Goal: Task Accomplishment & Management: Complete application form

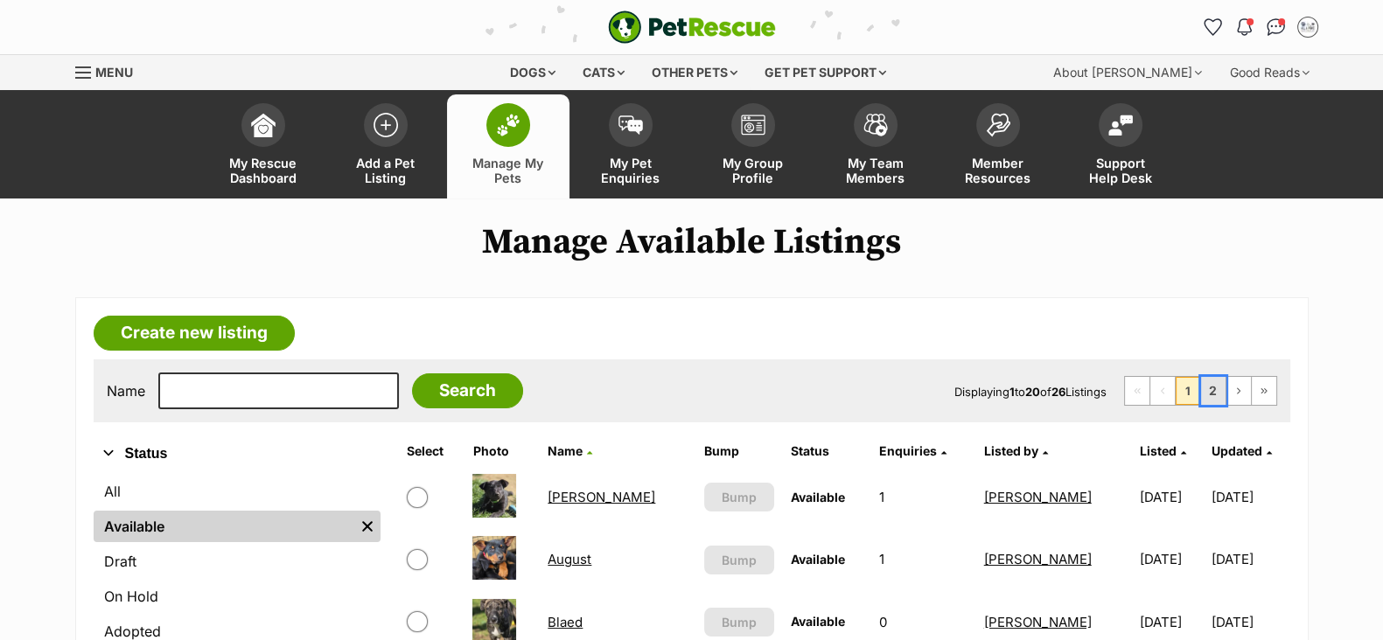
click at [1217, 387] on link "2" at bounding box center [1213, 391] width 24 height 28
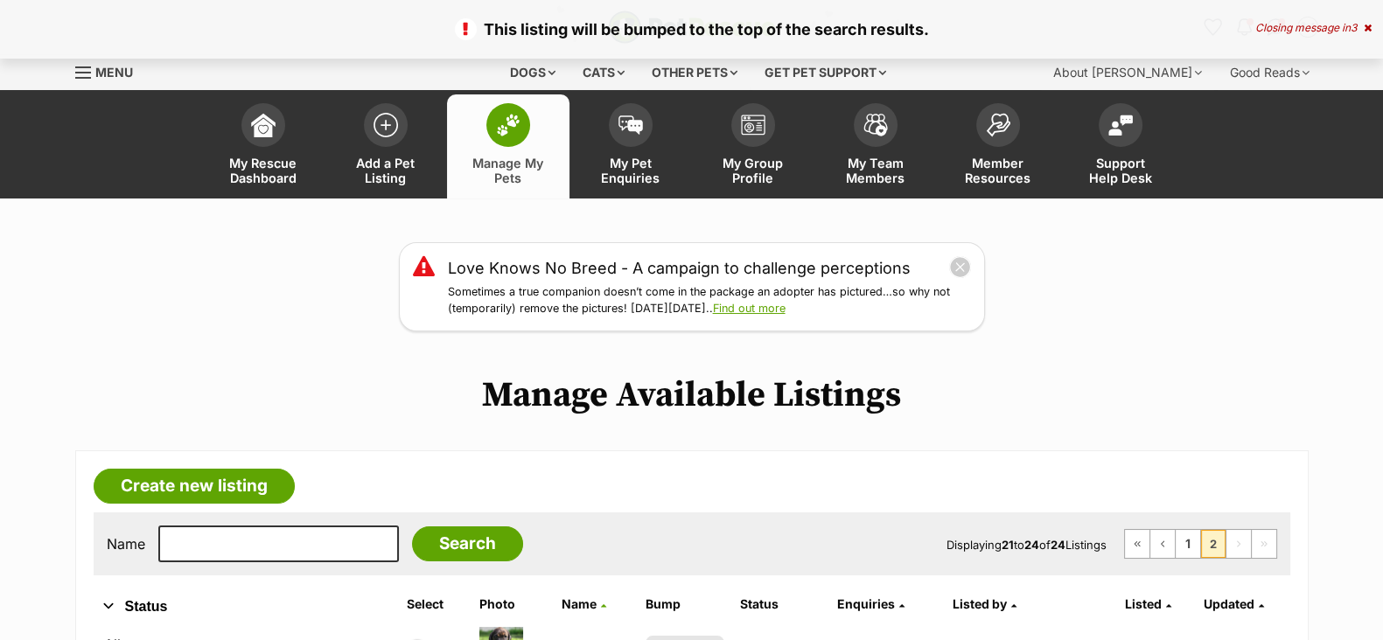
scroll to position [436, 0]
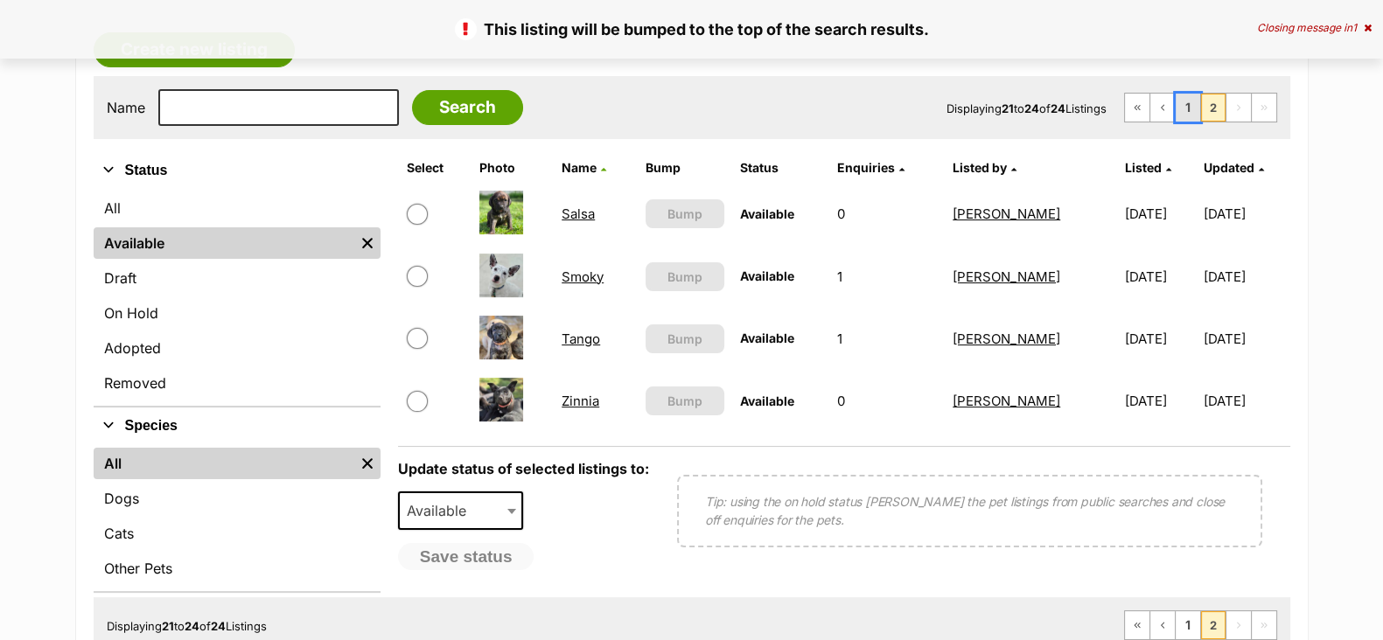
click at [1189, 110] on link "1" at bounding box center [1188, 108] width 24 height 28
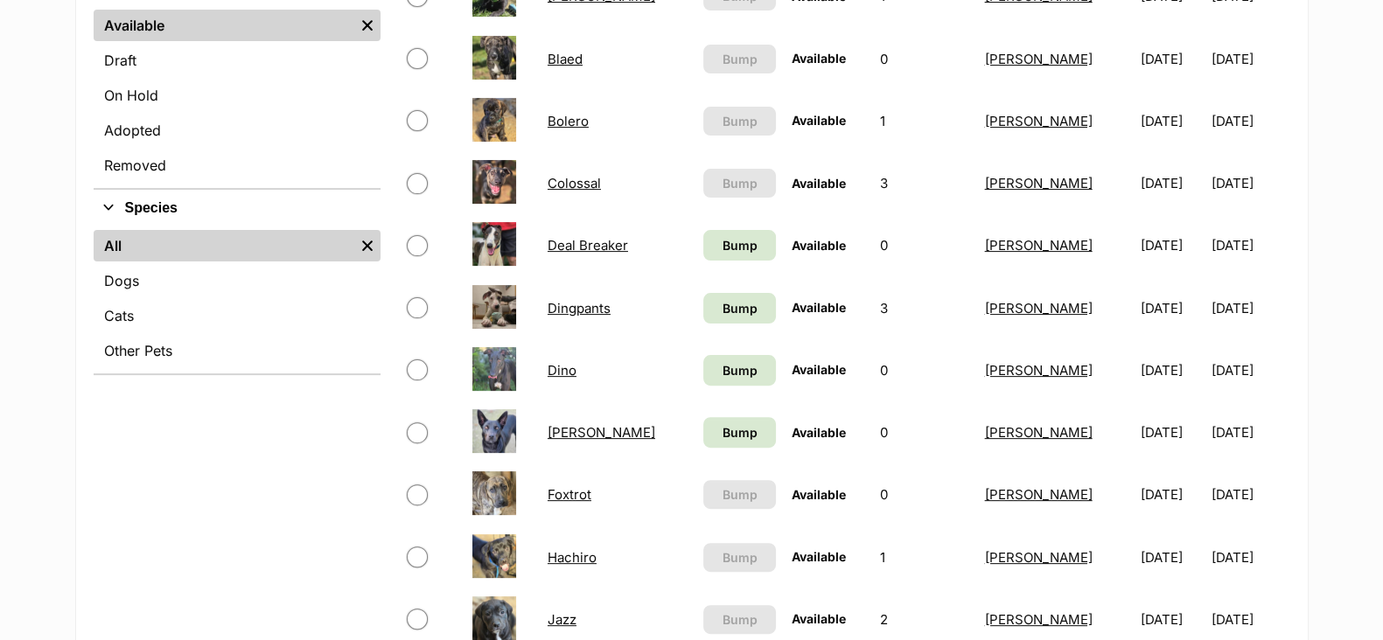
scroll to position [656, 0]
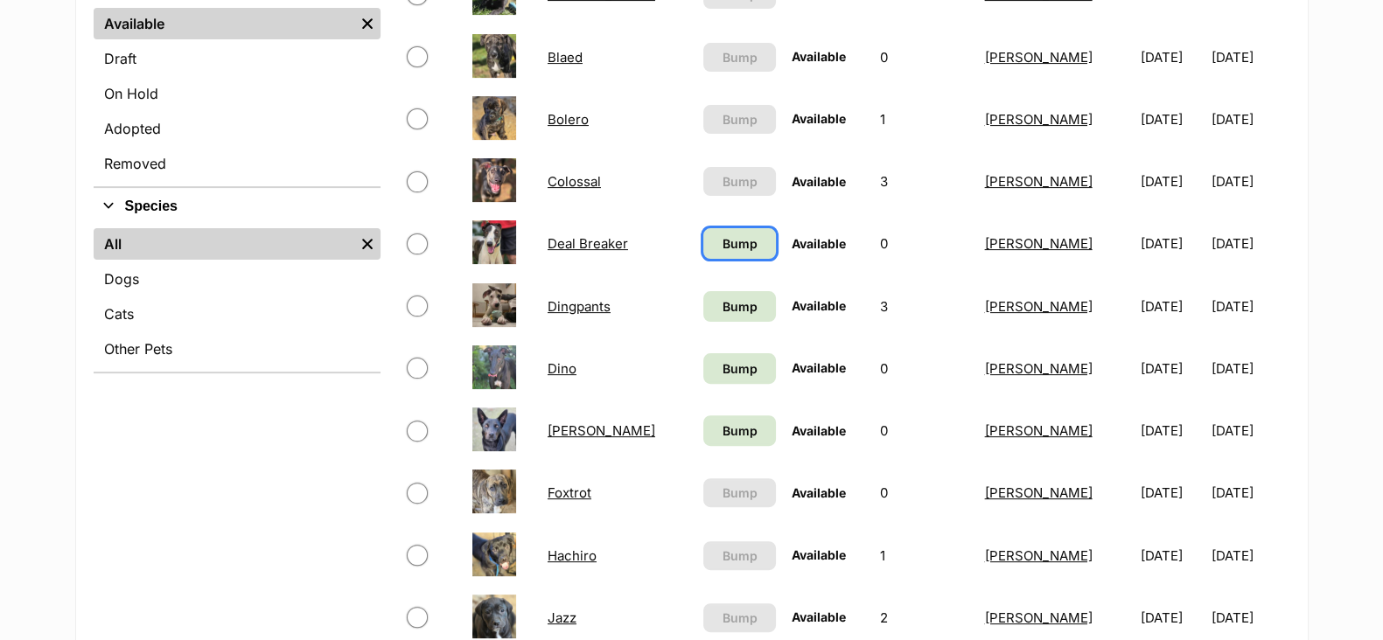
click at [726, 246] on span "Bump" at bounding box center [739, 243] width 35 height 18
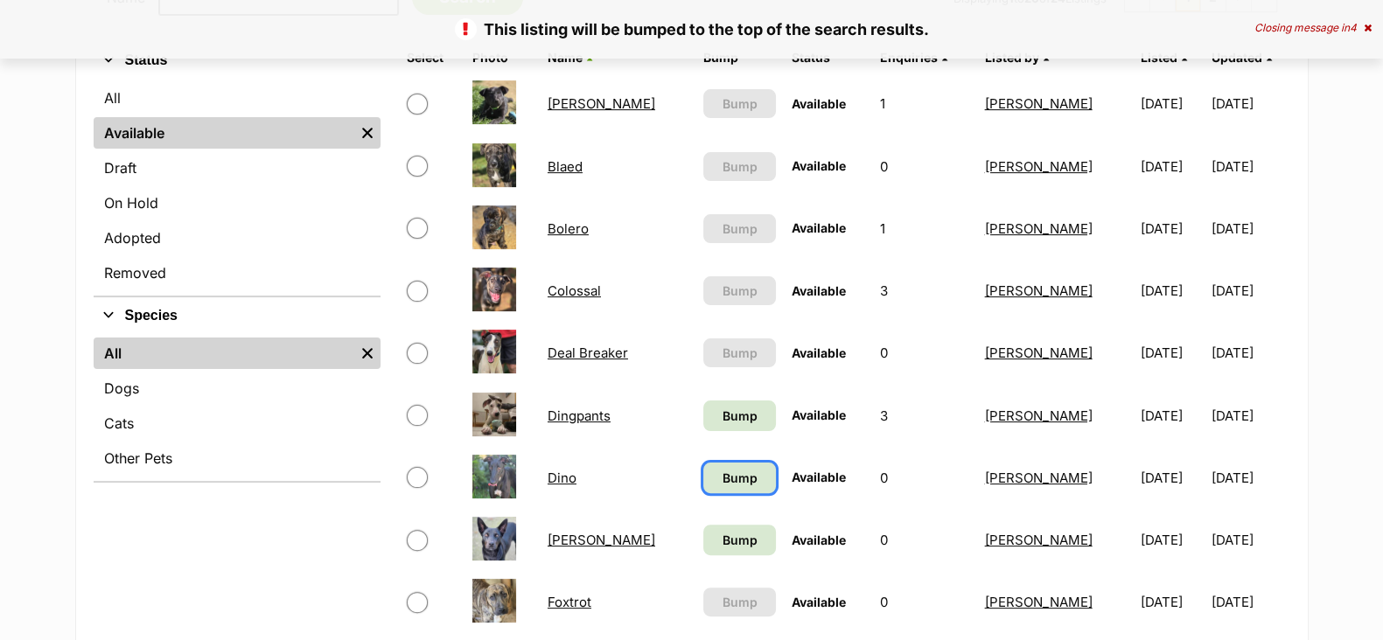
click at [729, 481] on span "Bump" at bounding box center [739, 478] width 35 height 18
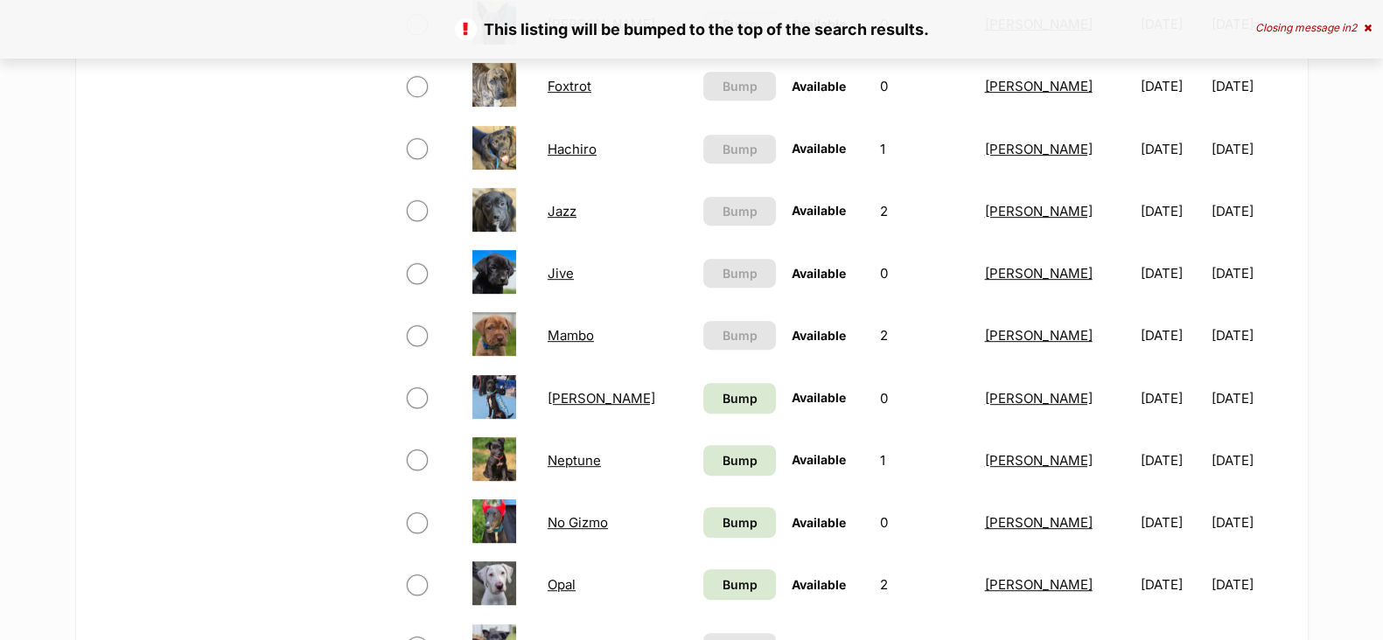
scroll to position [1093, 0]
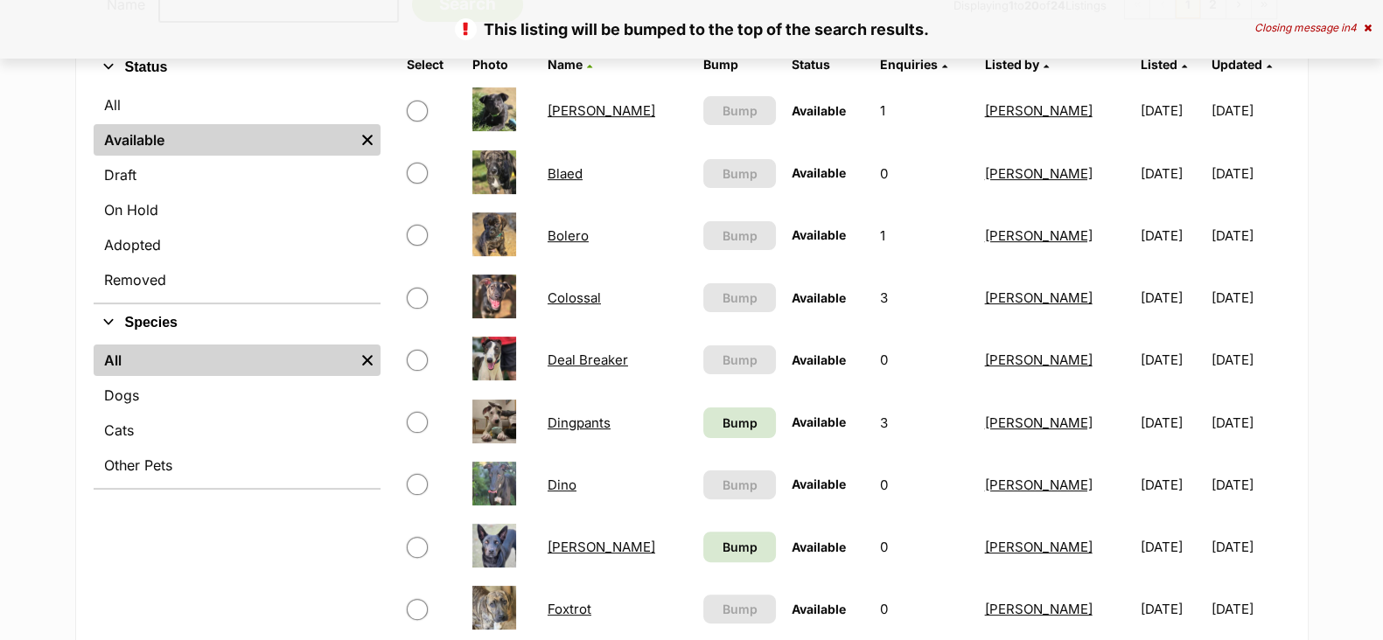
scroll to position [656, 0]
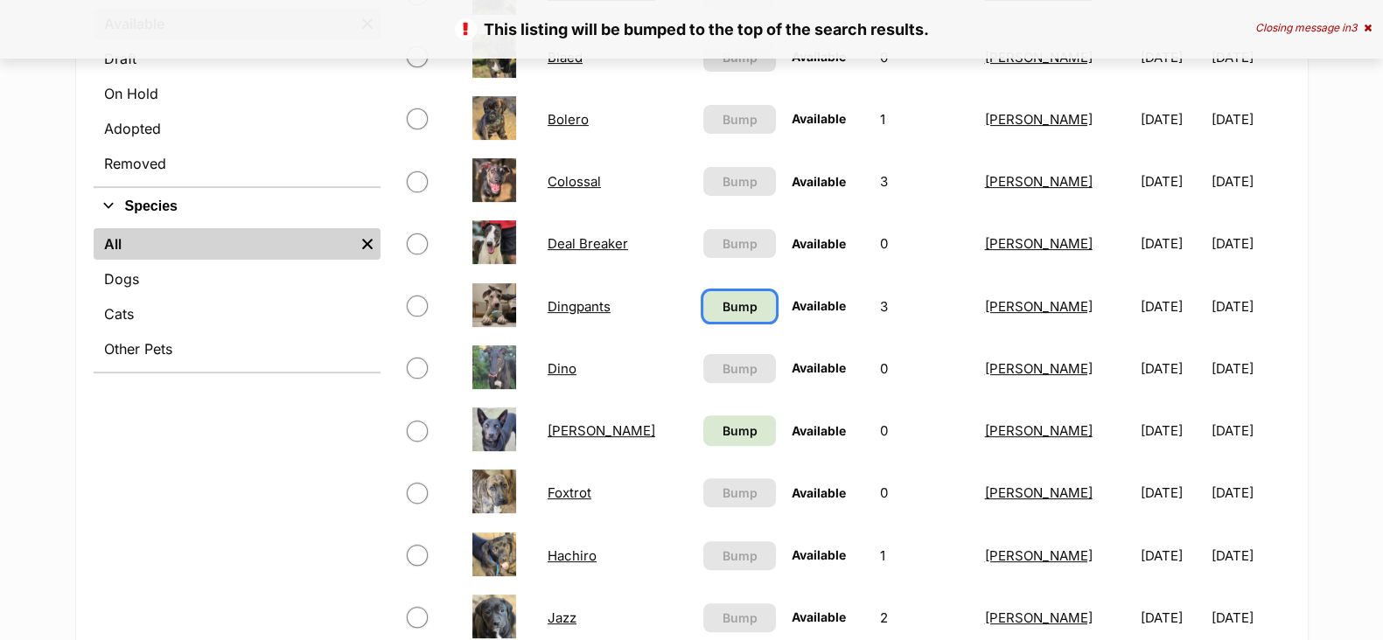
click at [731, 311] on span "Bump" at bounding box center [739, 306] width 35 height 18
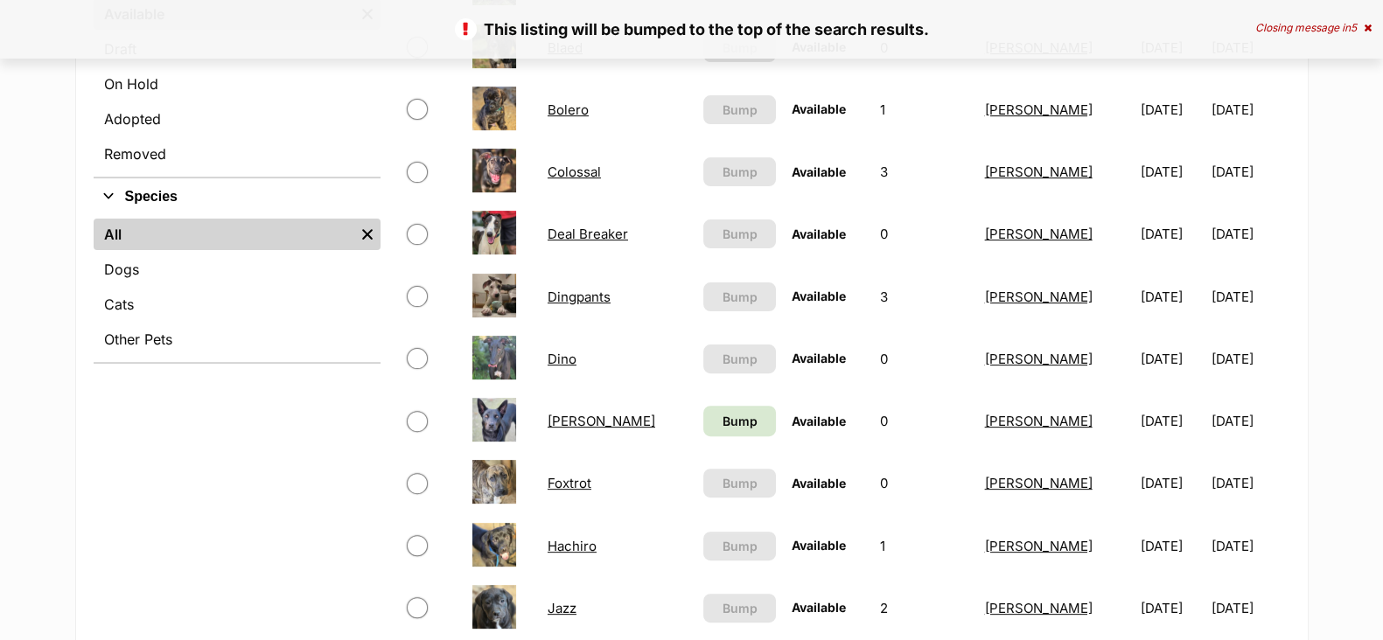
scroll to position [764, 0]
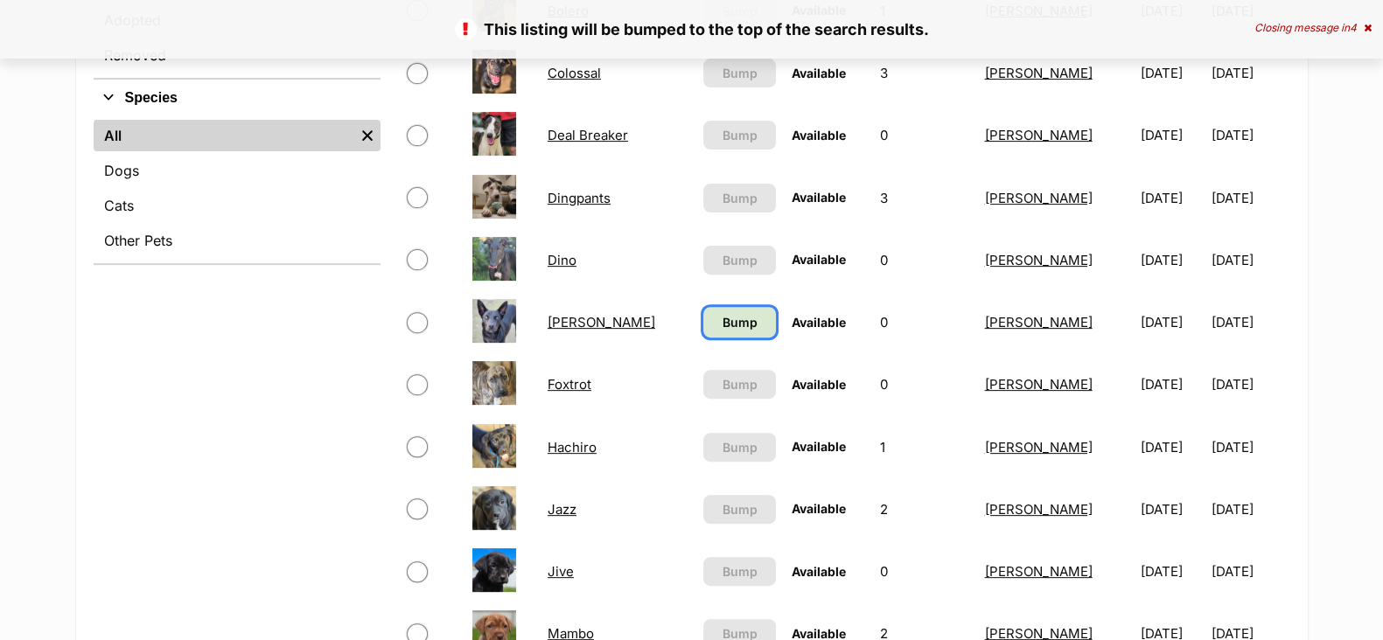
click at [722, 326] on span "Bump" at bounding box center [739, 322] width 35 height 18
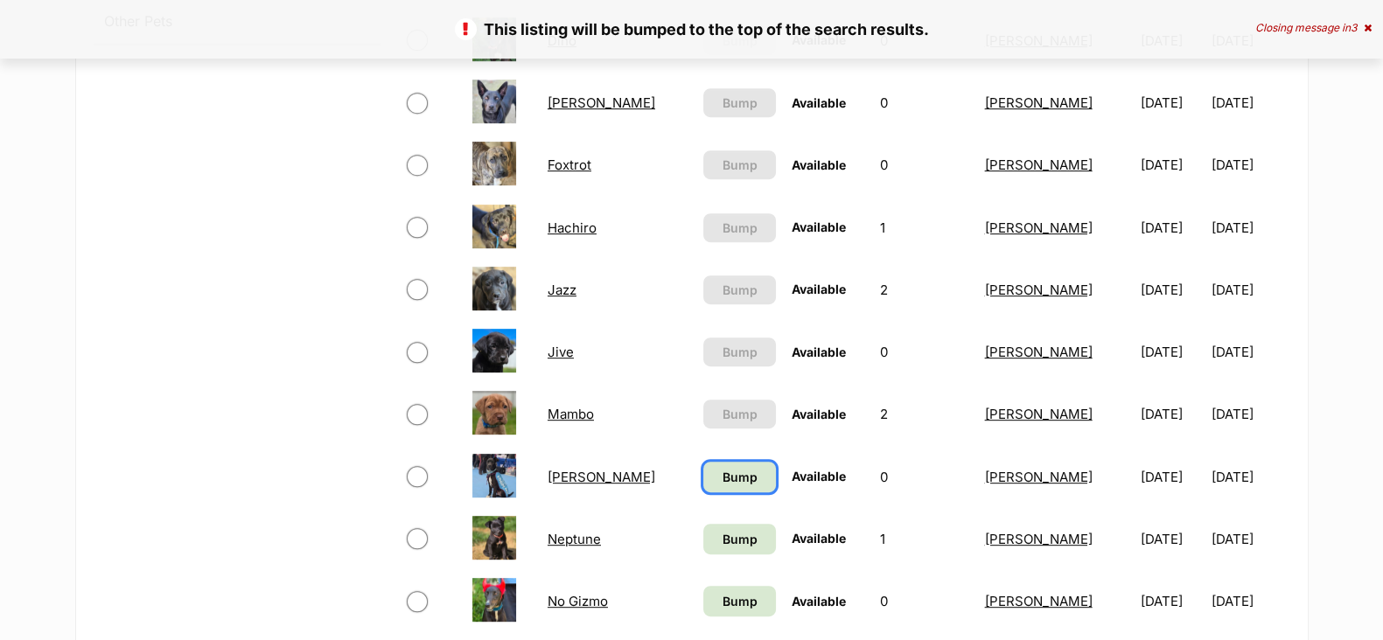
click at [730, 479] on span "Bump" at bounding box center [739, 477] width 35 height 18
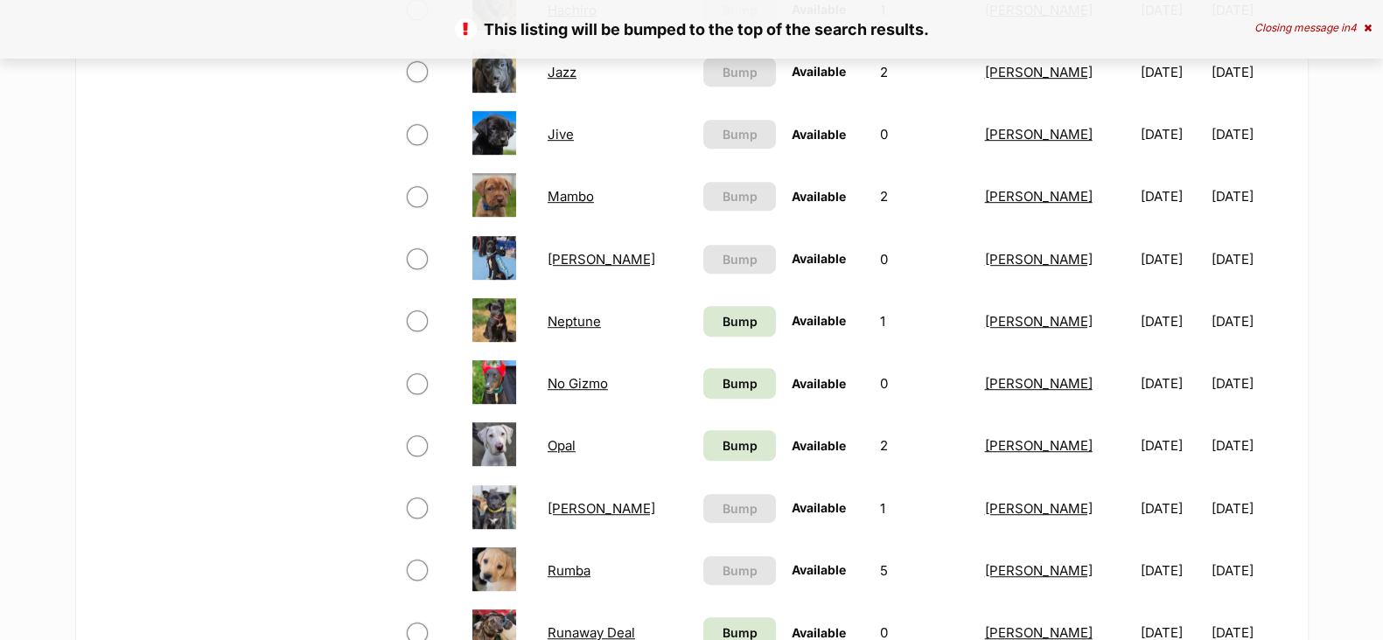
scroll to position [1203, 0]
click at [722, 458] on link "Bump" at bounding box center [739, 444] width 73 height 31
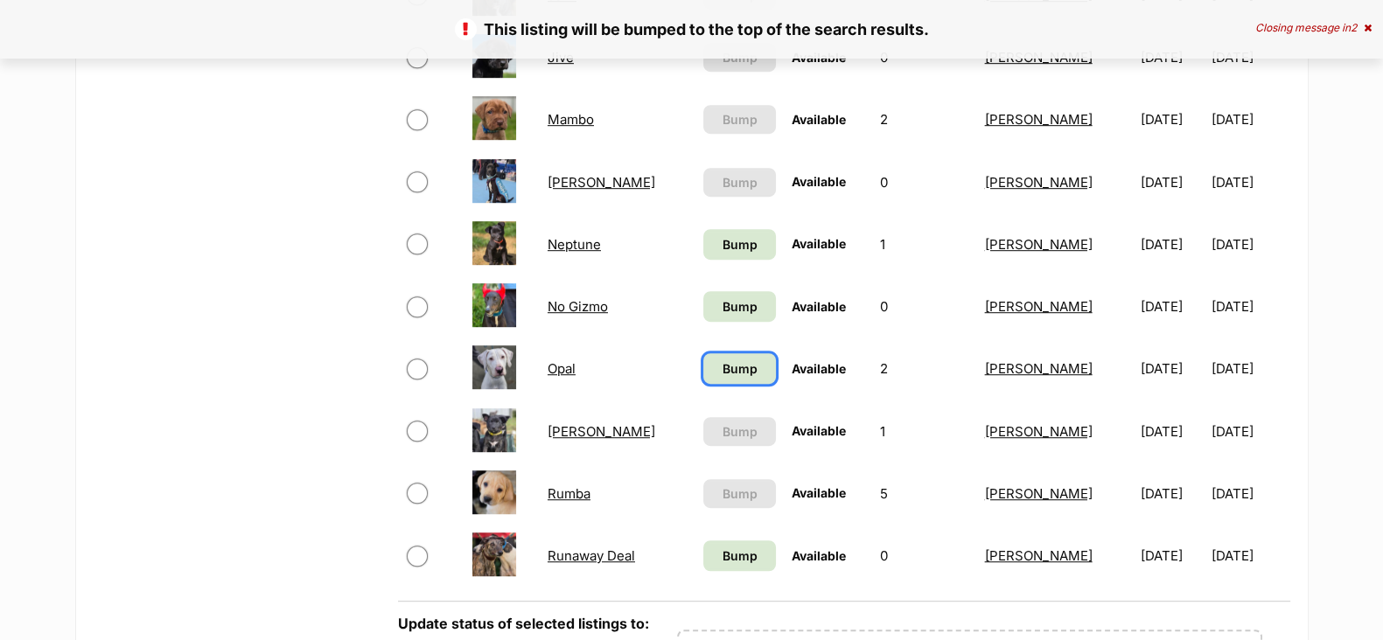
scroll to position [1312, 0]
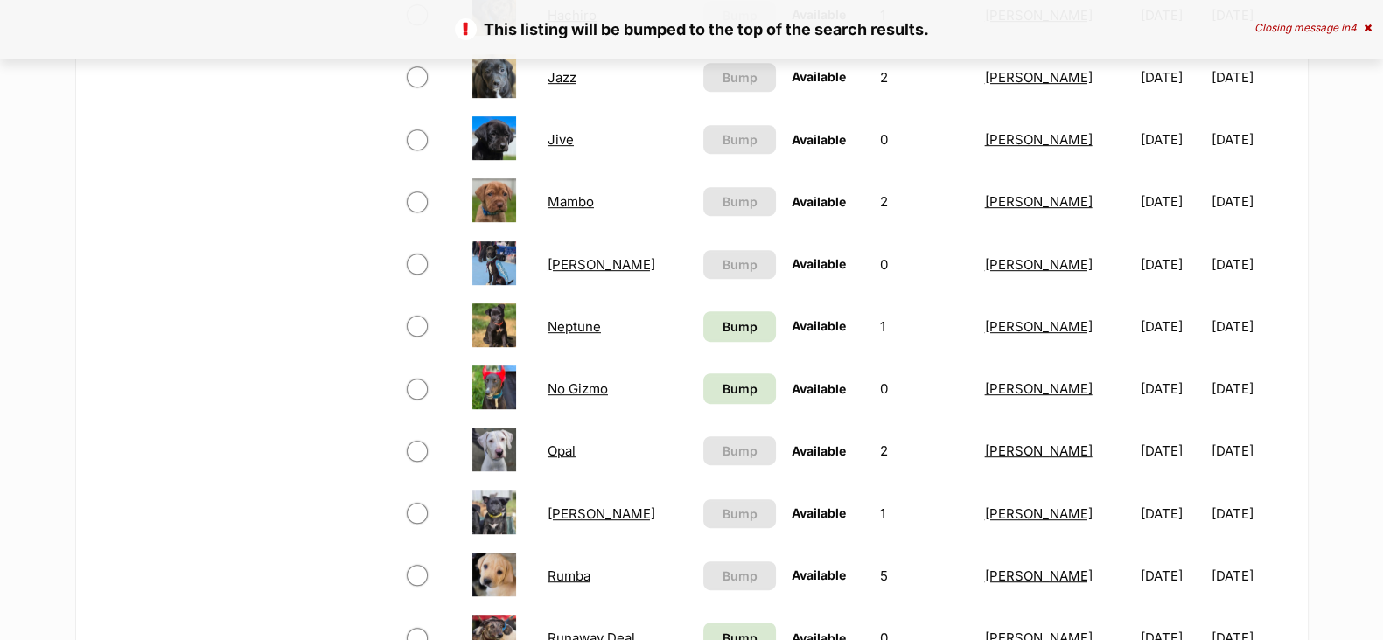
scroll to position [1203, 0]
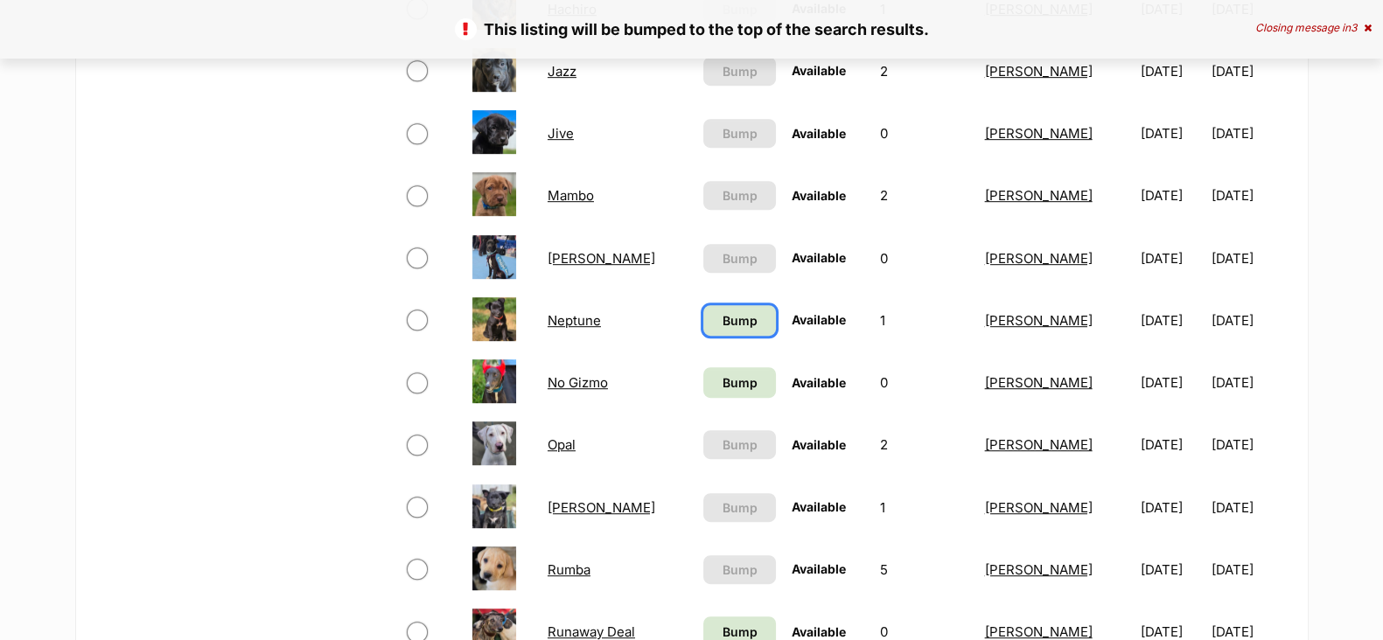
click at [722, 315] on span "Bump" at bounding box center [739, 320] width 35 height 18
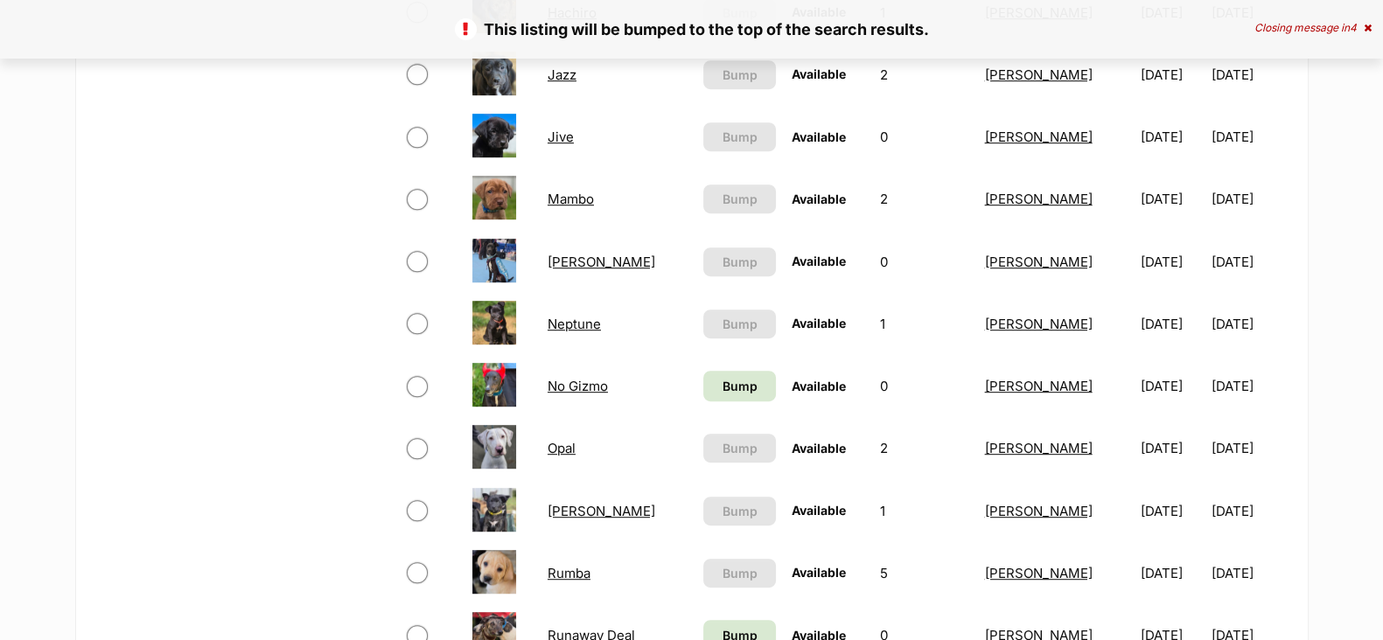
scroll to position [1203, 0]
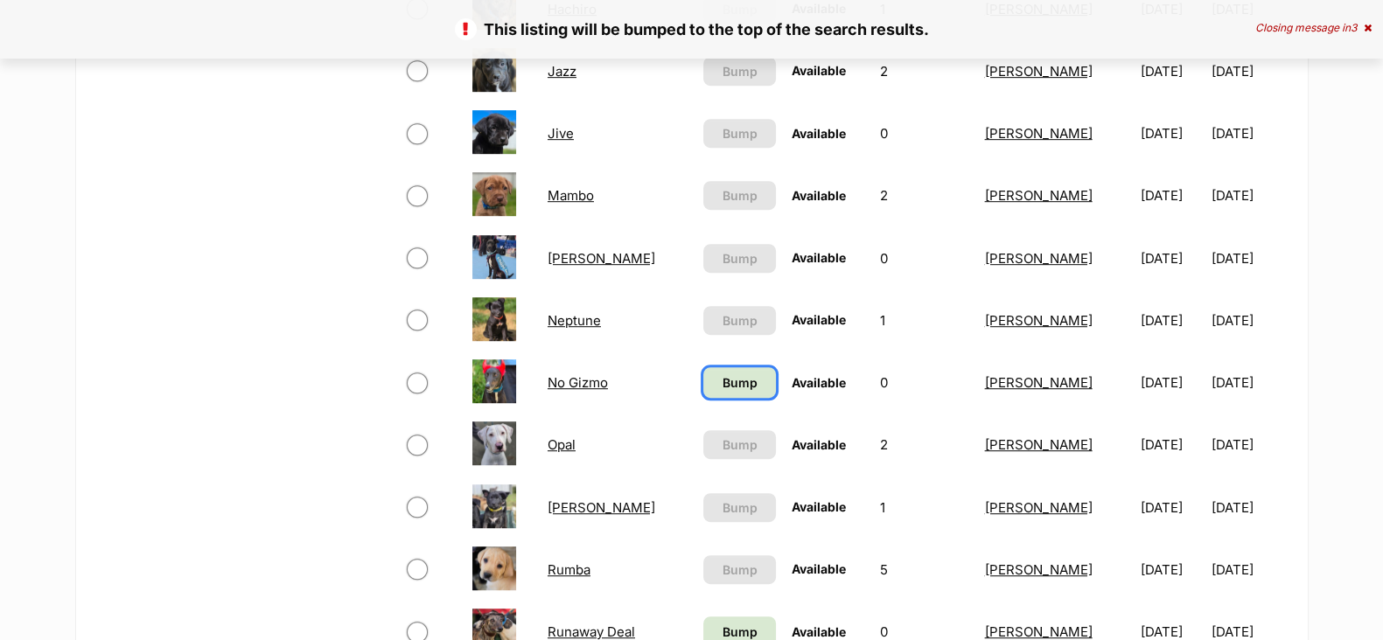
click at [737, 387] on span "Bump" at bounding box center [739, 382] width 35 height 18
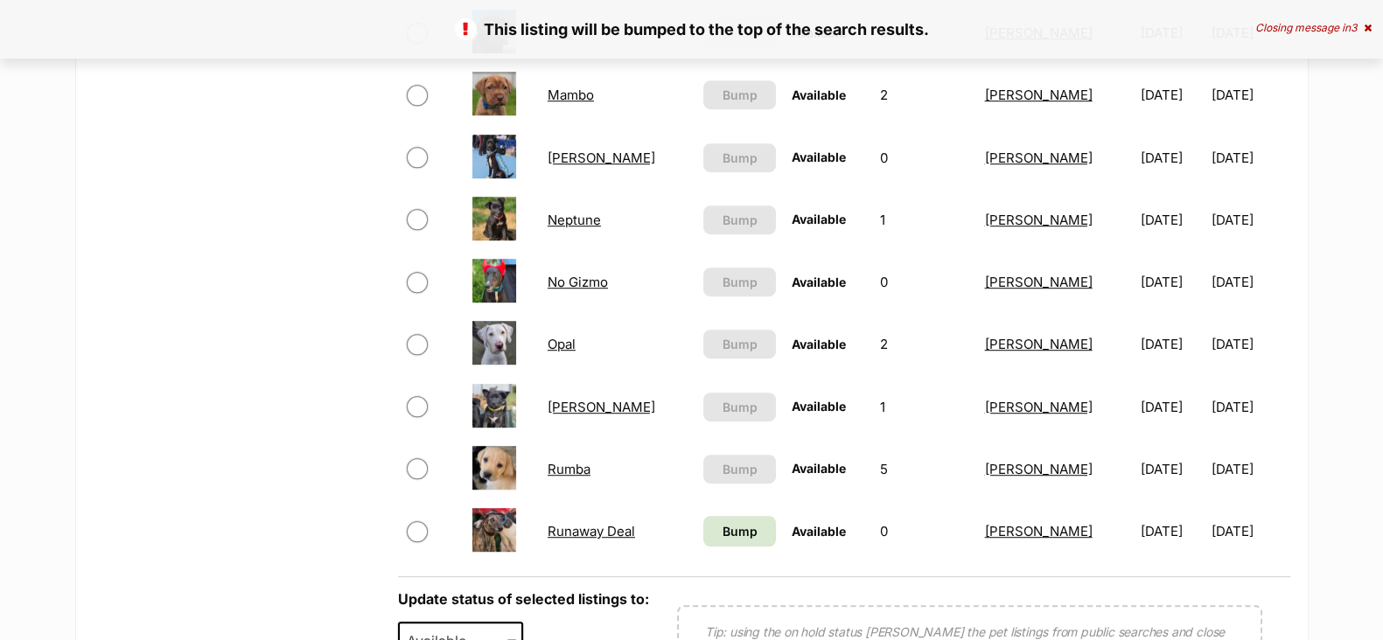
scroll to position [1420, 0]
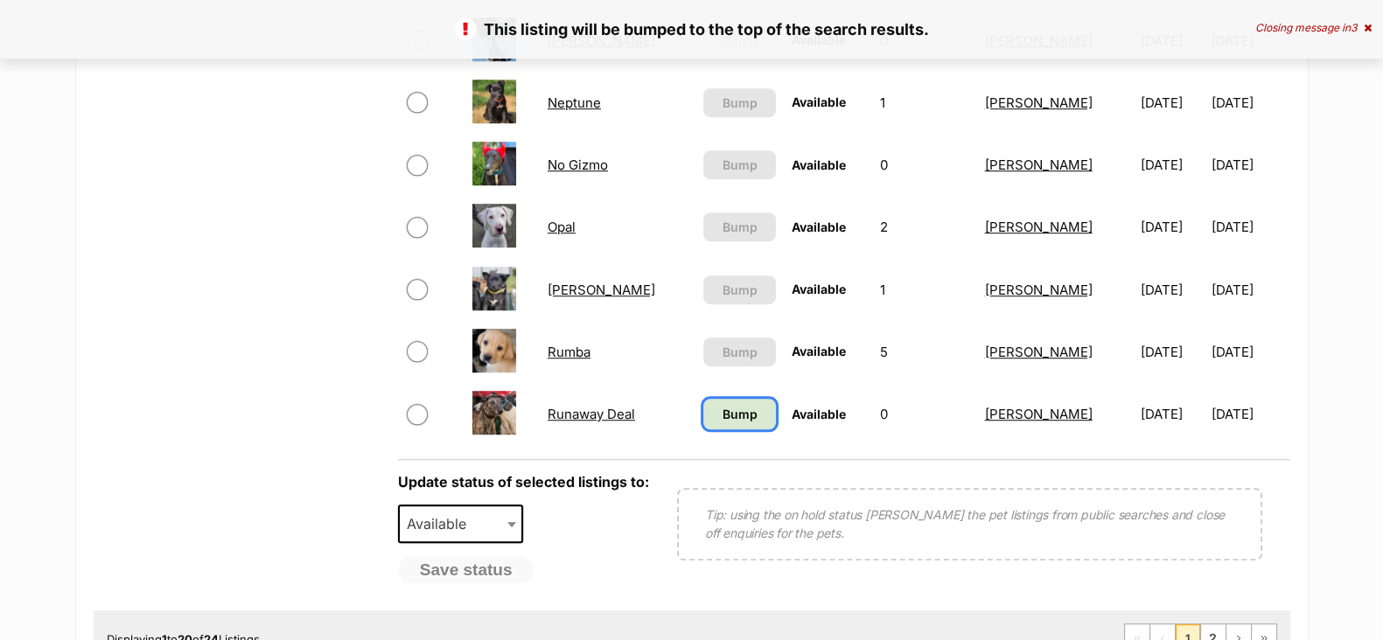
click at [735, 422] on span "Bump" at bounding box center [739, 414] width 35 height 18
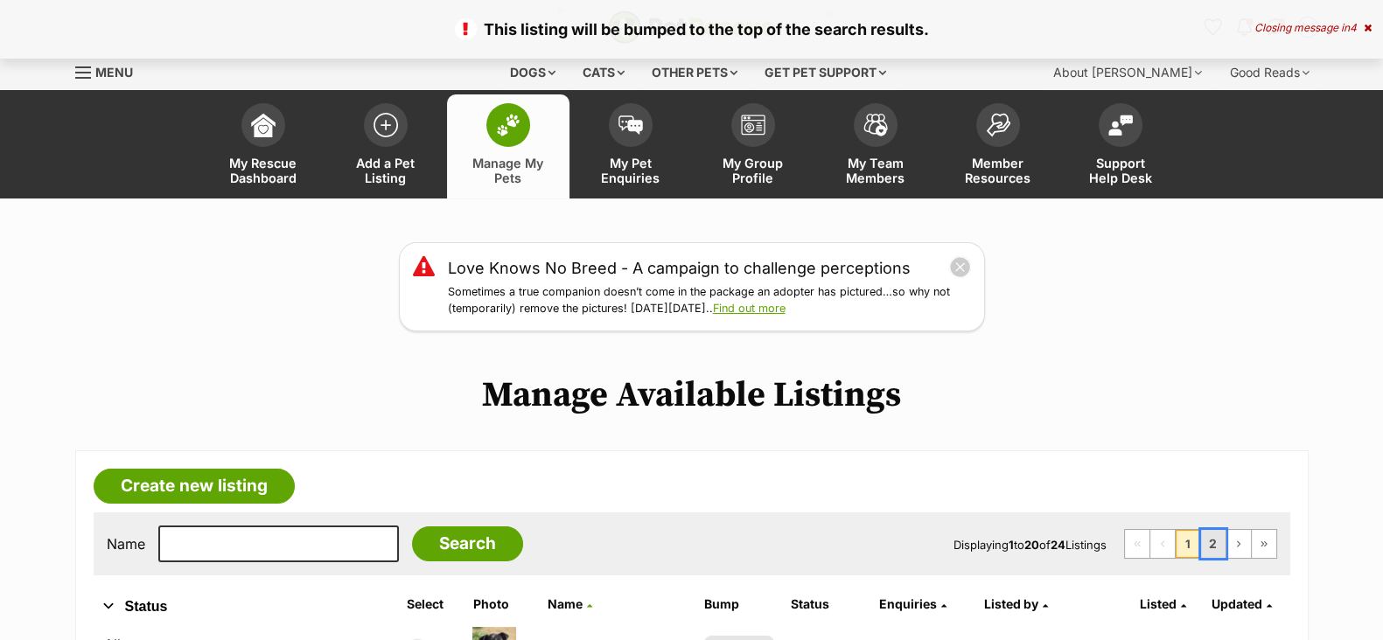
click at [1216, 534] on link "2" at bounding box center [1213, 544] width 24 height 28
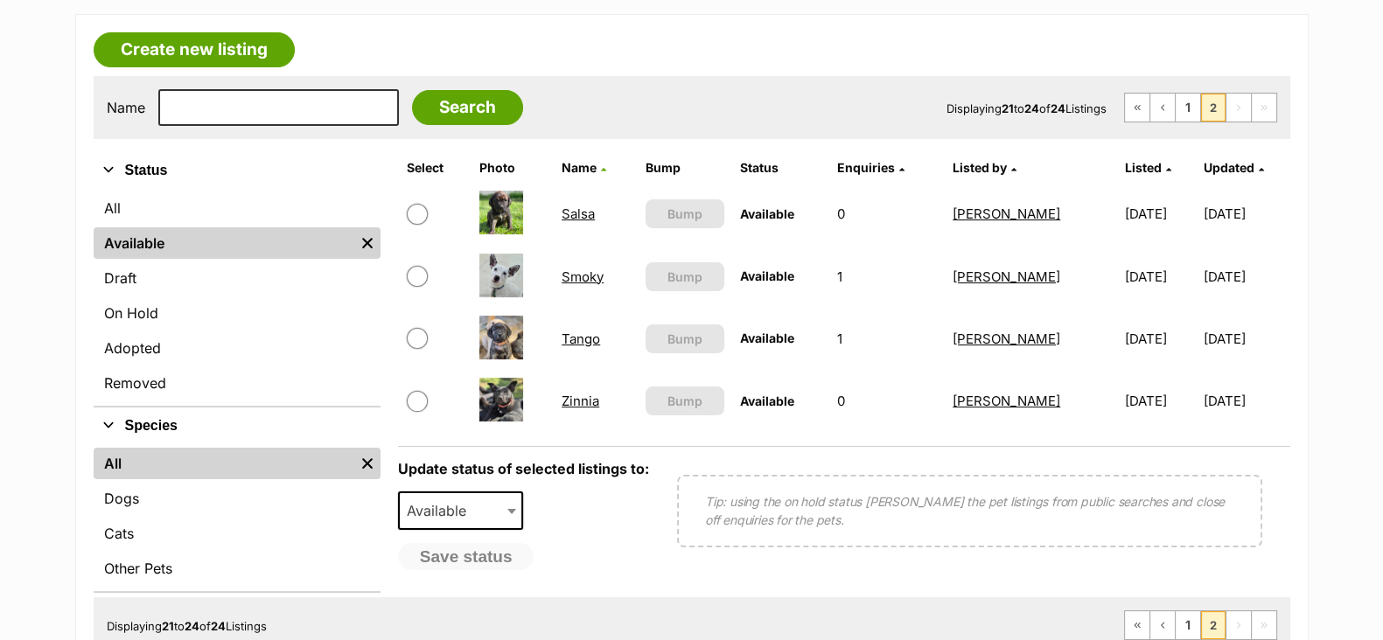
scroll to position [108, 0]
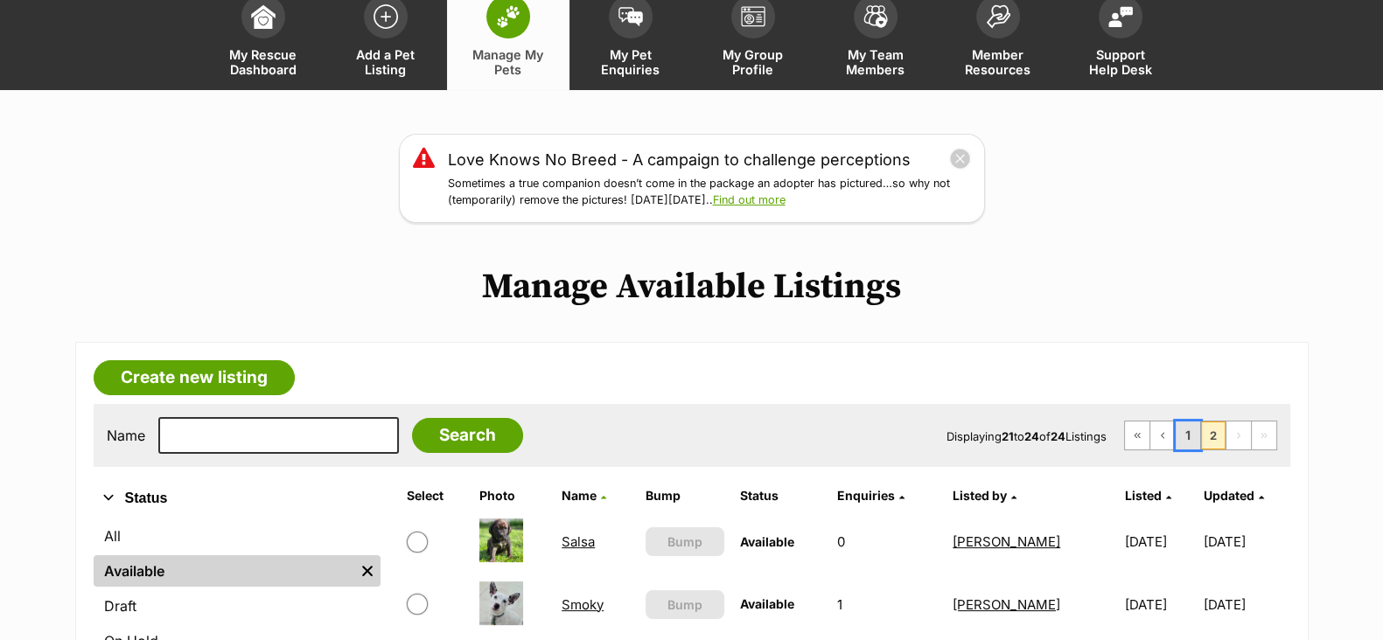
click at [1182, 428] on link "1" at bounding box center [1188, 436] width 24 height 28
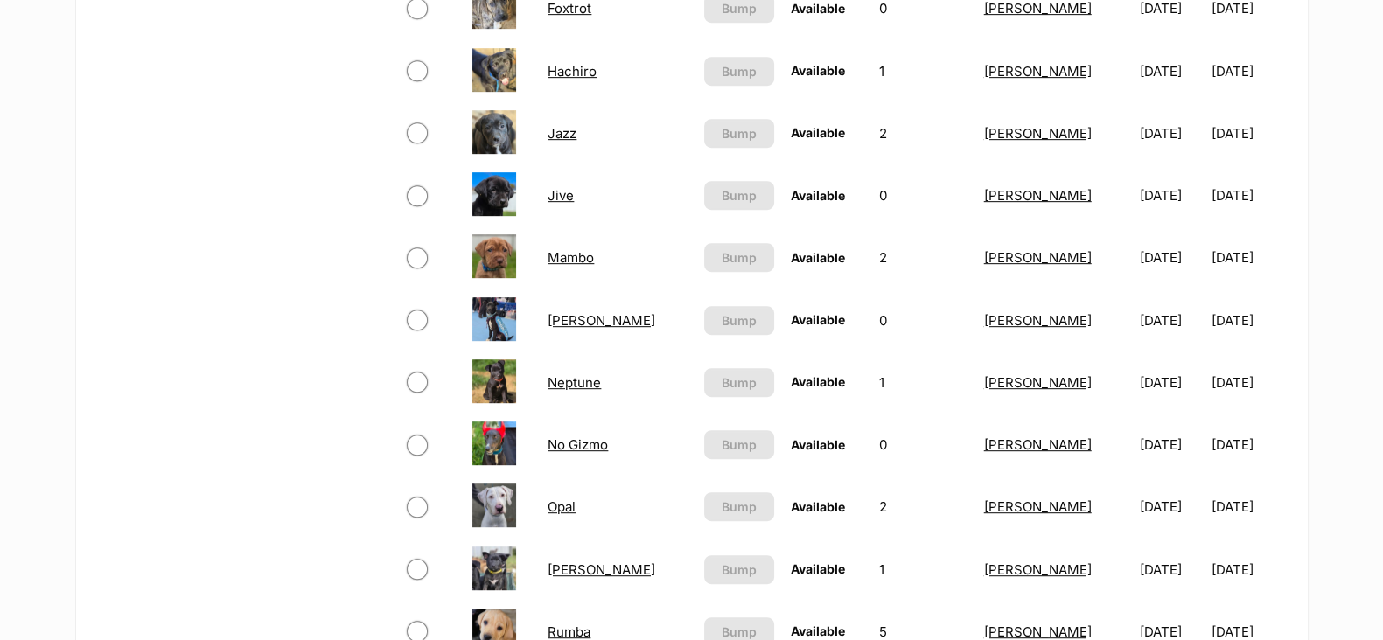
scroll to position [1203, 0]
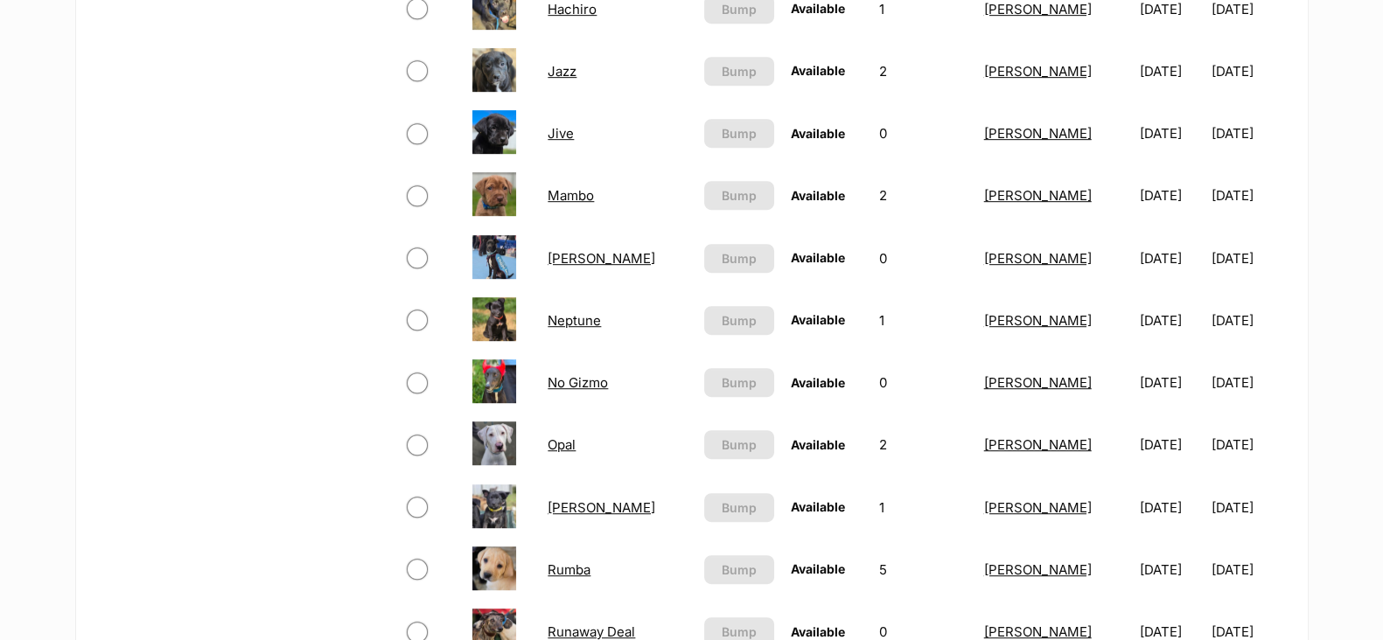
click at [579, 199] on link "Mambo" at bounding box center [571, 195] width 46 height 17
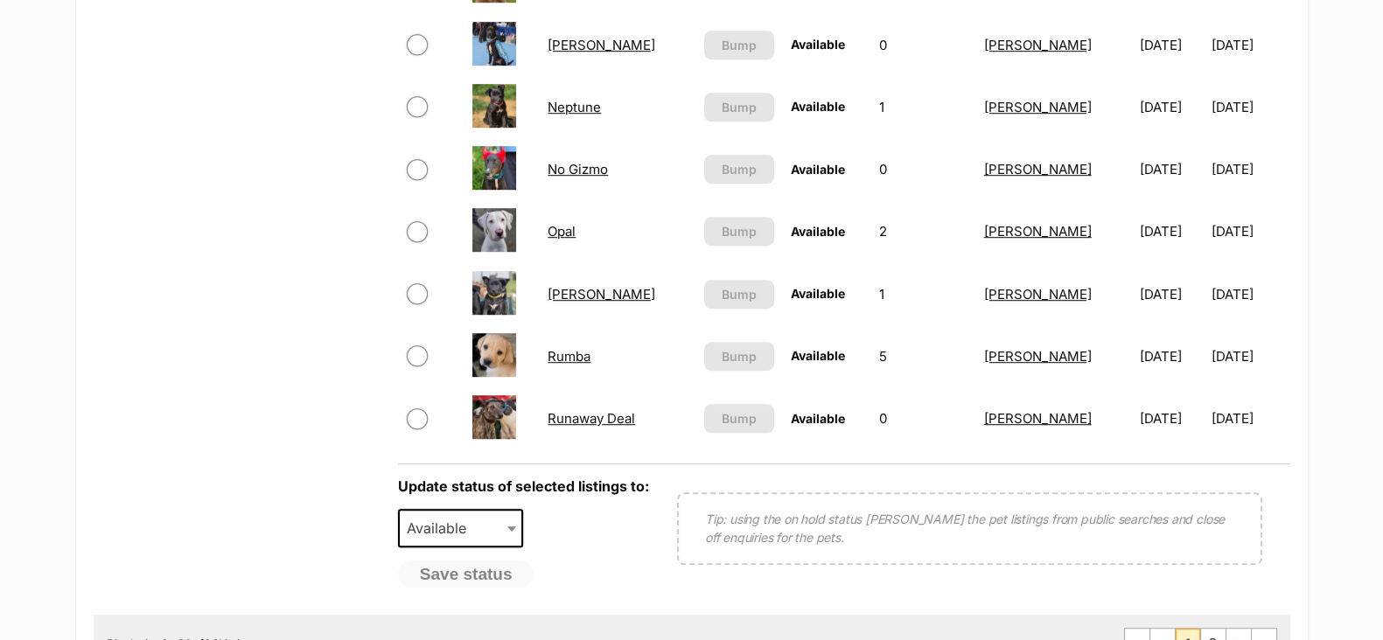
scroll to position [1420, 0]
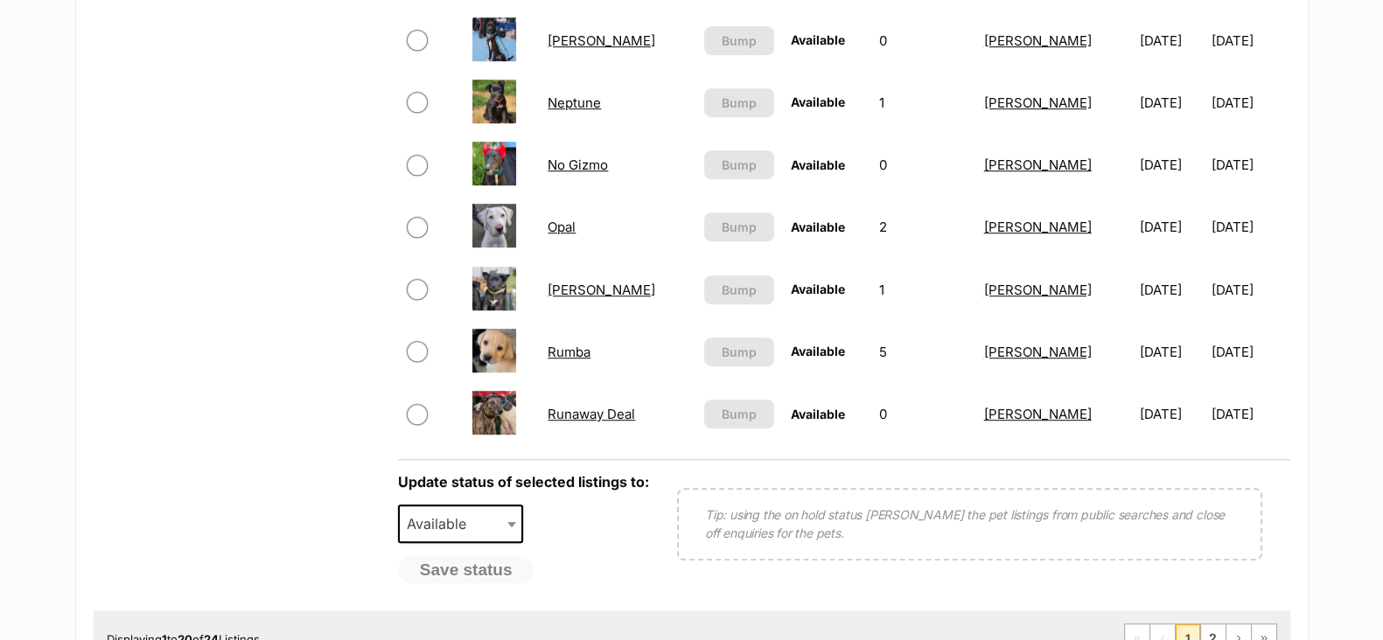
click at [564, 352] on link "Rumba" at bounding box center [569, 352] width 43 height 17
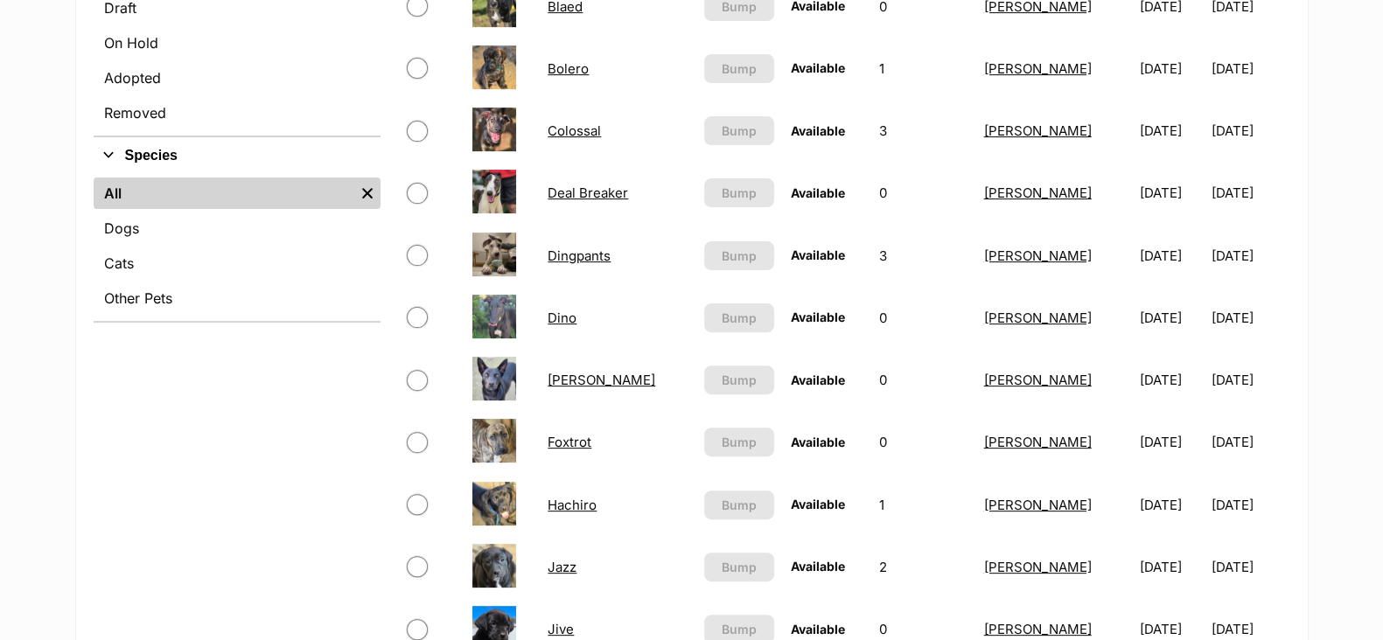
scroll to position [656, 0]
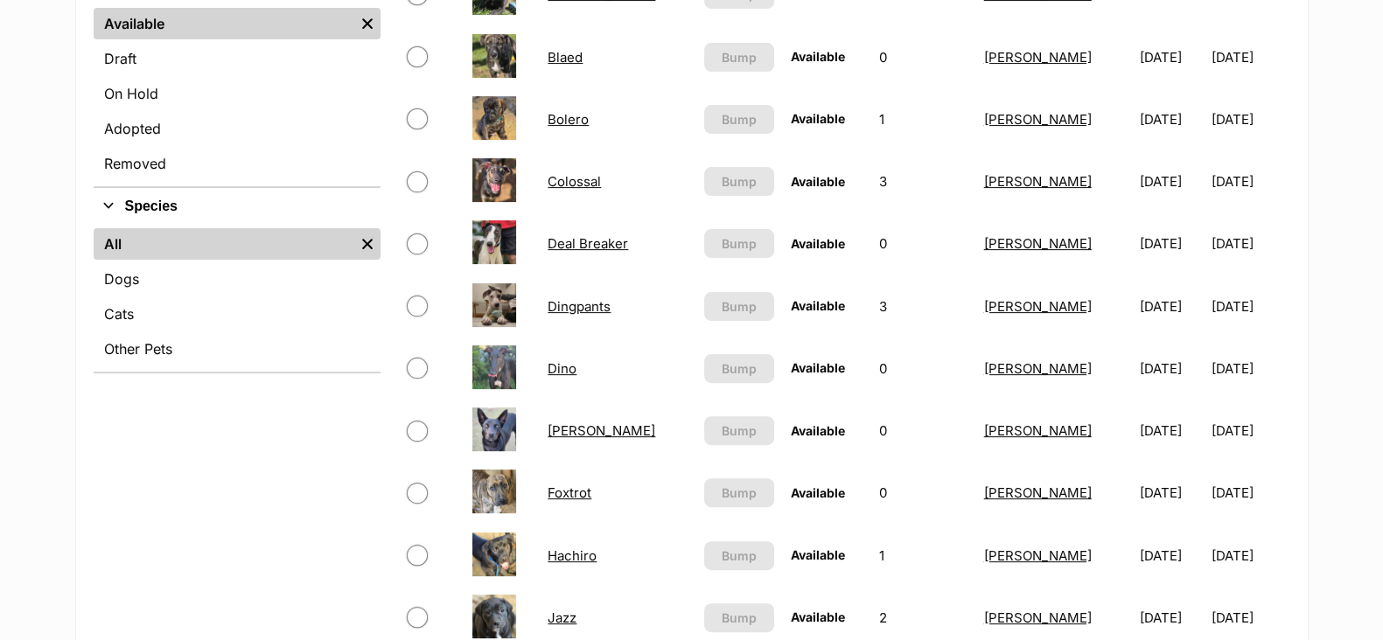
click at [580, 120] on link "Bolero" at bounding box center [568, 119] width 41 height 17
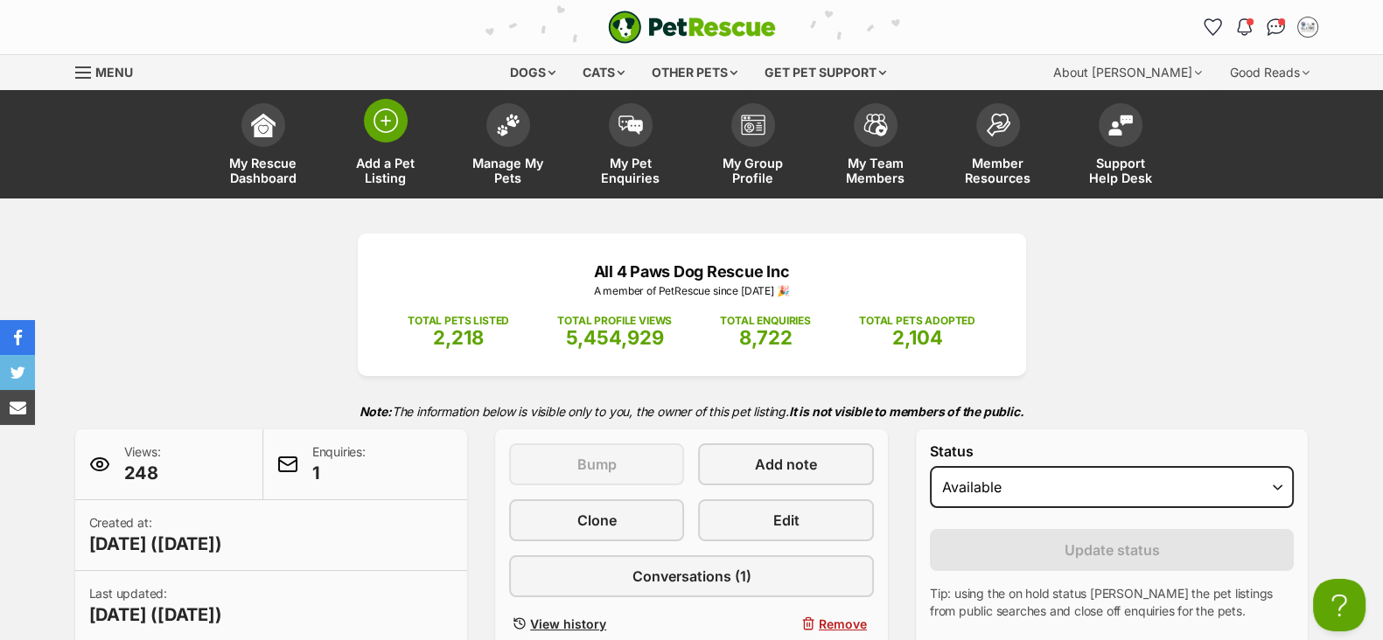
click at [390, 161] on span "Add a Pet Listing" at bounding box center [385, 171] width 79 height 30
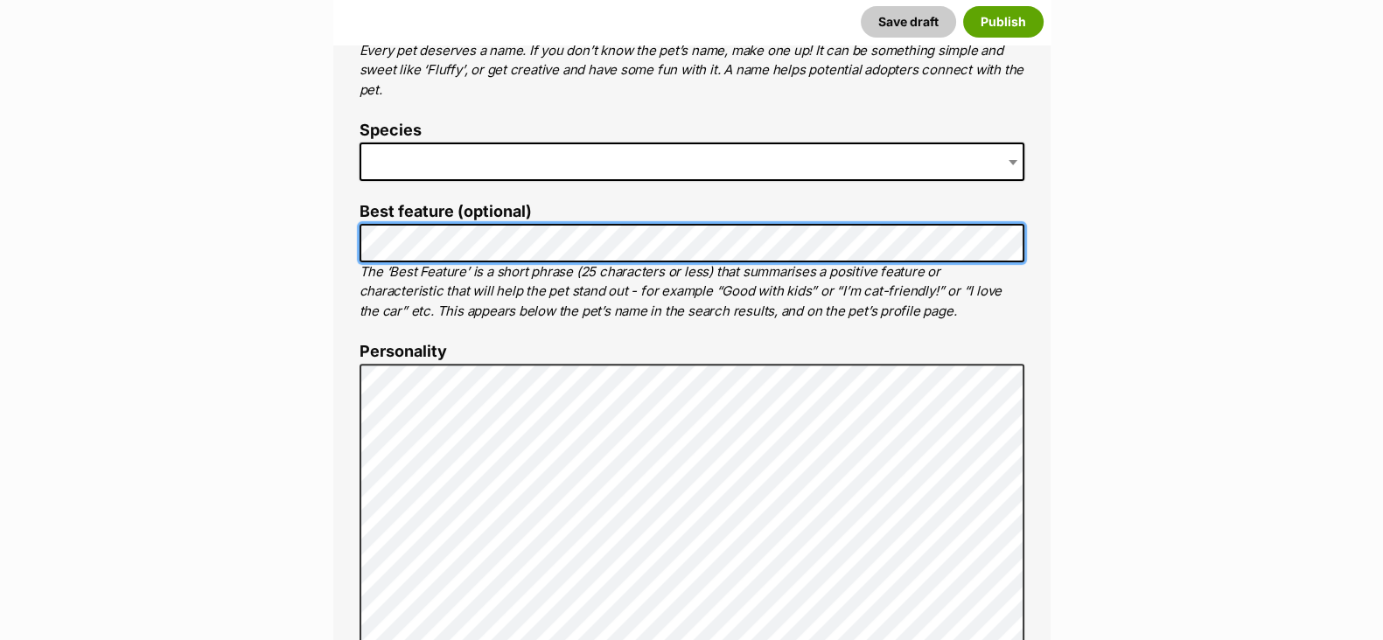
scroll to position [656, 0]
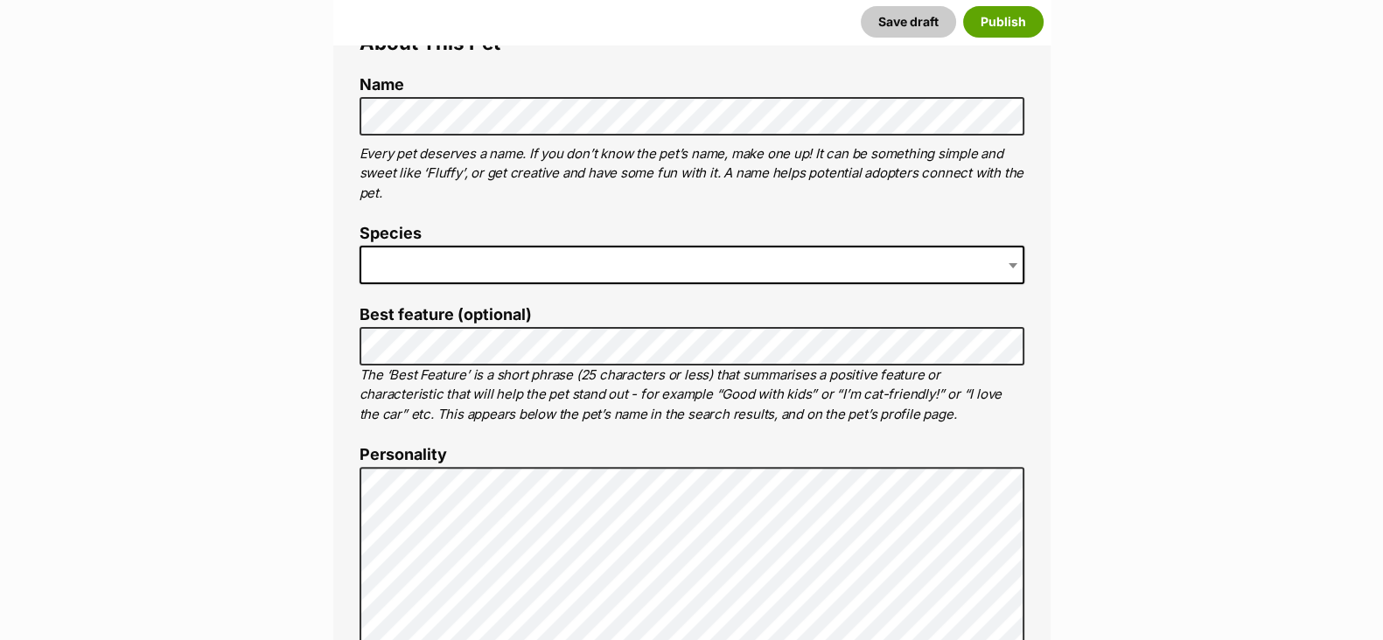
click at [408, 257] on span at bounding box center [691, 265] width 665 height 38
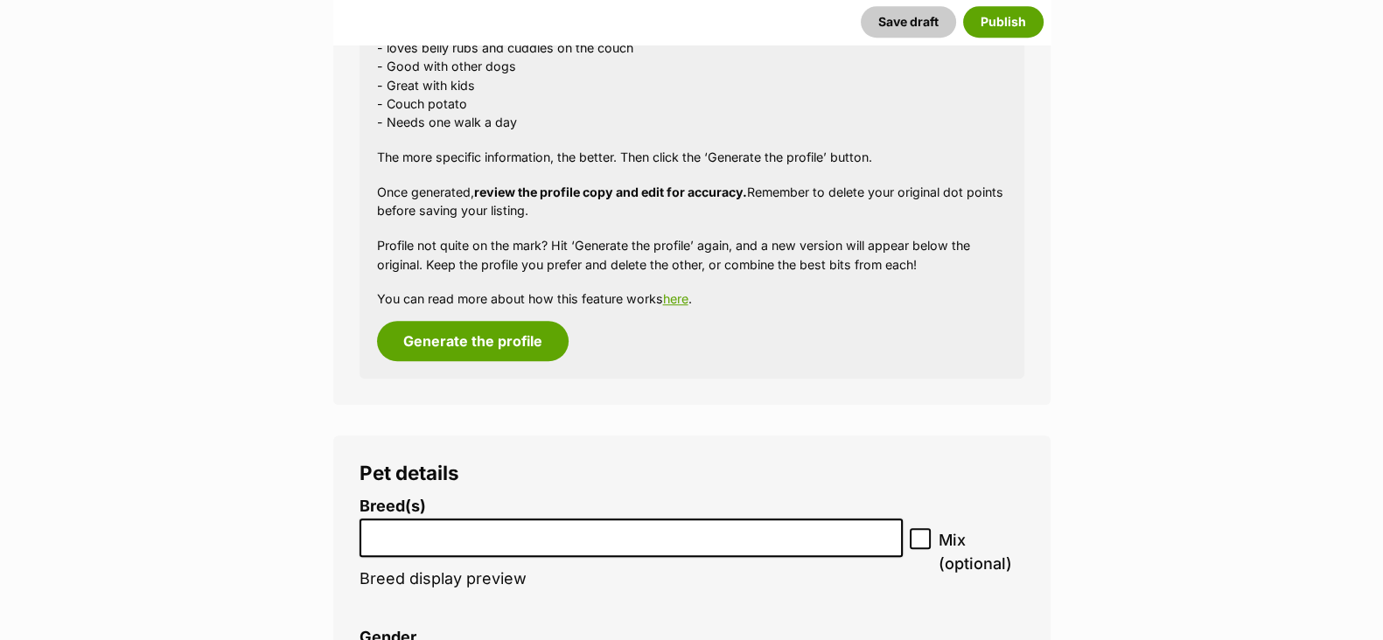
scroll to position [1859, 0]
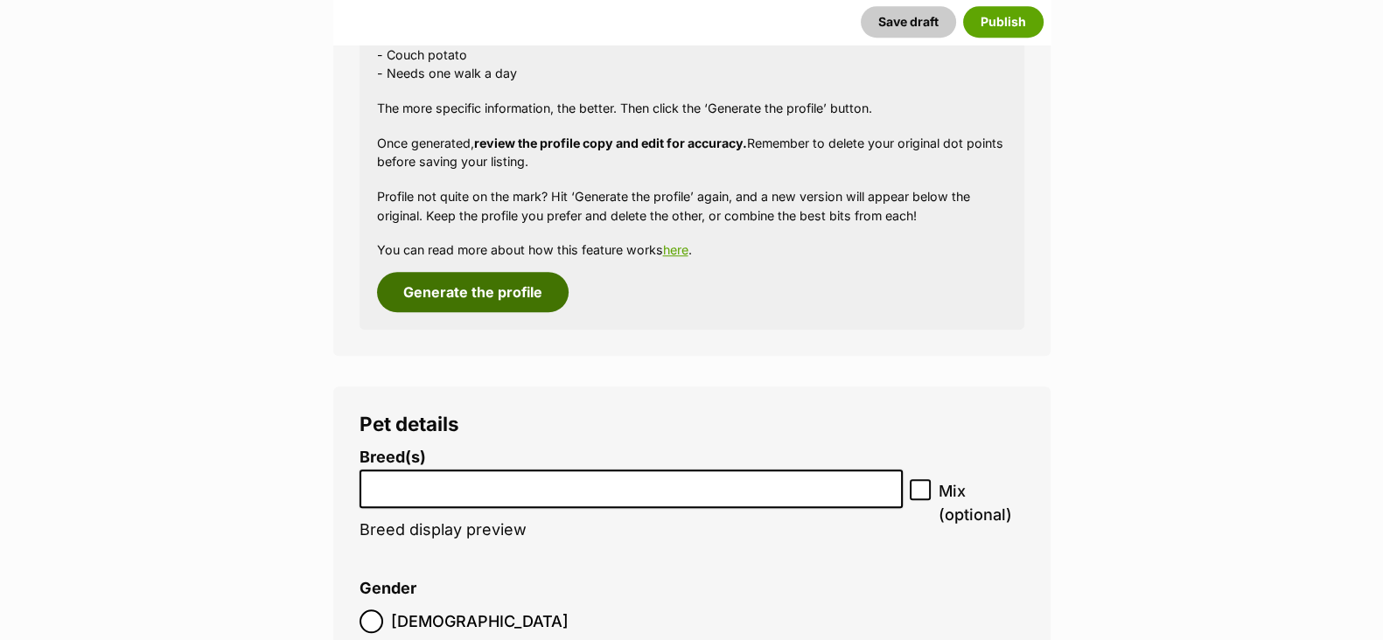
click at [448, 293] on button "Generate the profile" at bounding box center [473, 292] width 192 height 40
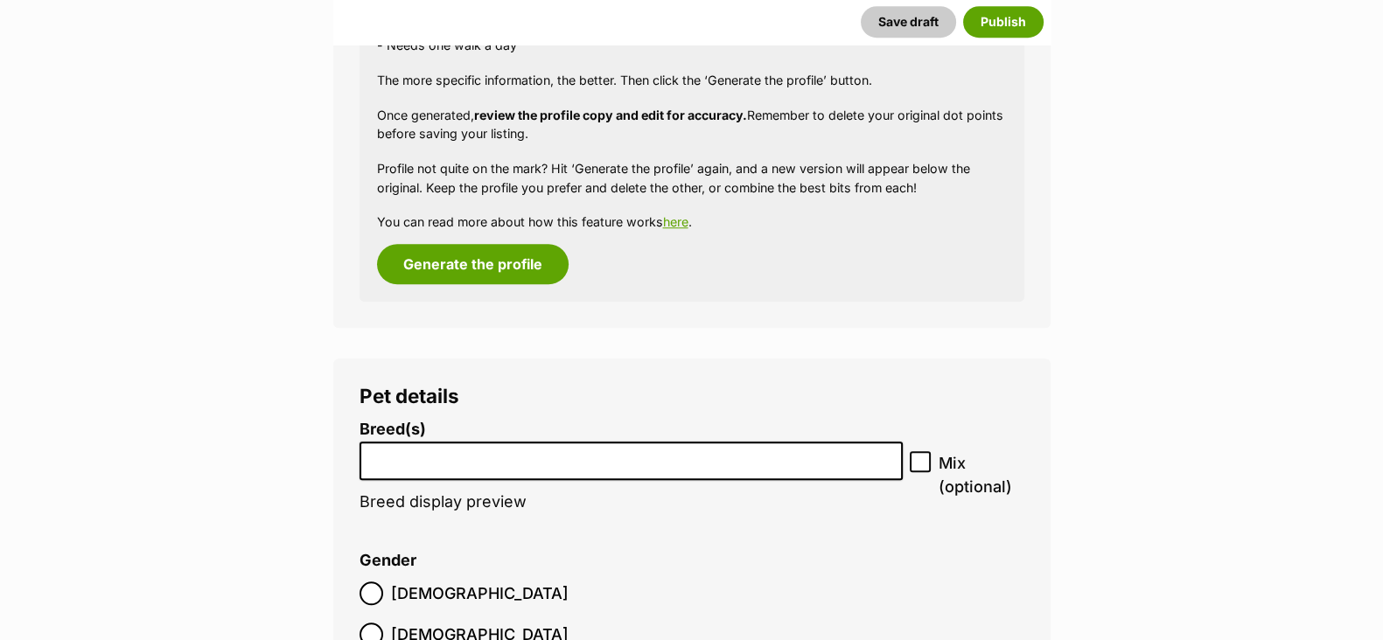
scroll to position [2132, 0]
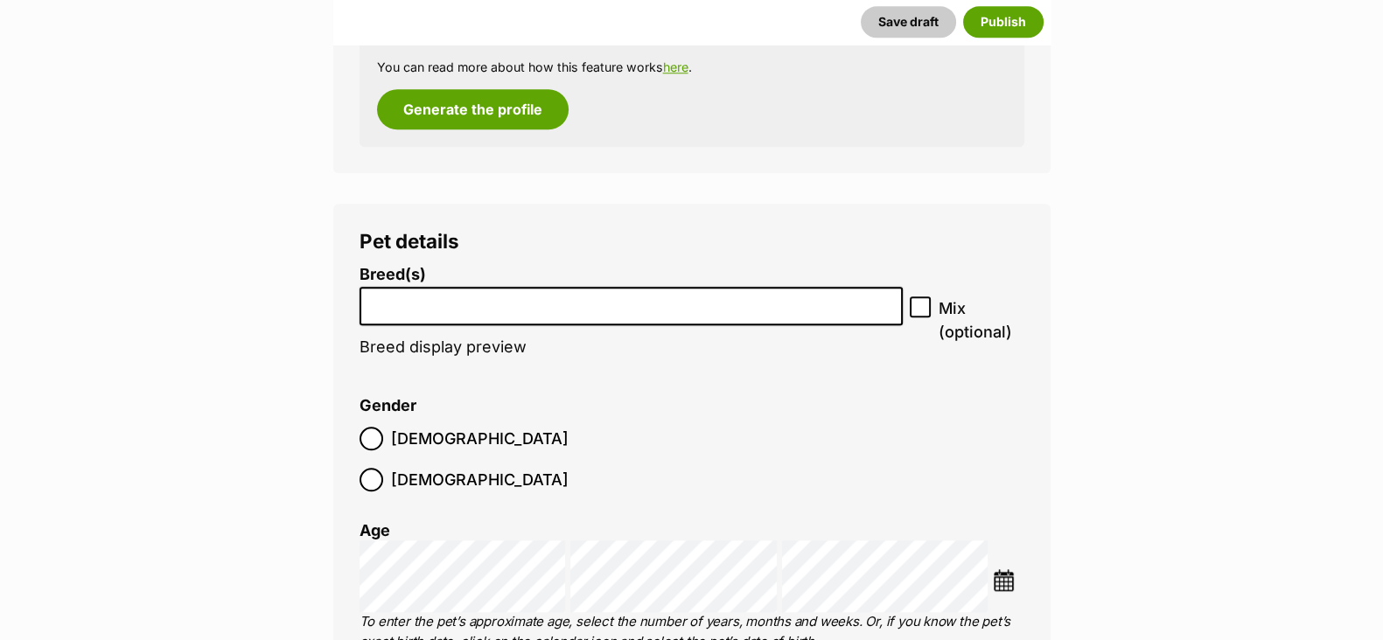
click at [443, 318] on li at bounding box center [632, 307] width 532 height 36
click at [488, 311] on li at bounding box center [632, 307] width 532 height 36
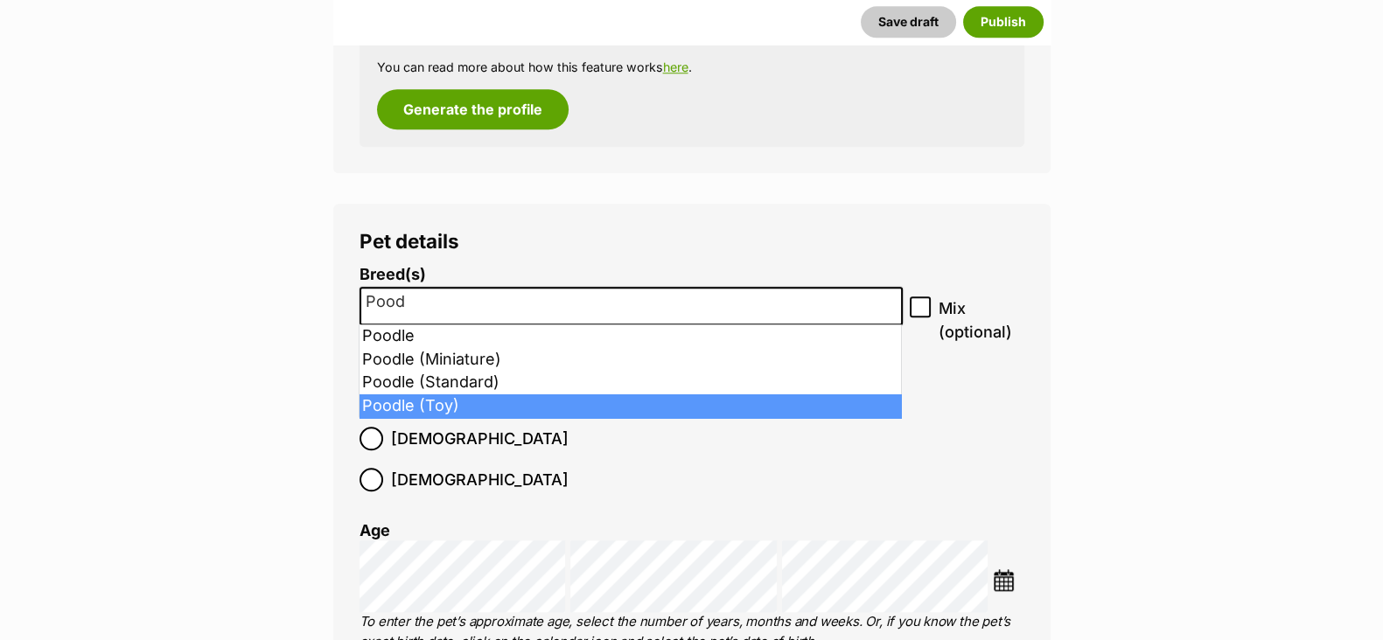
type input "Pood"
select select "20036"
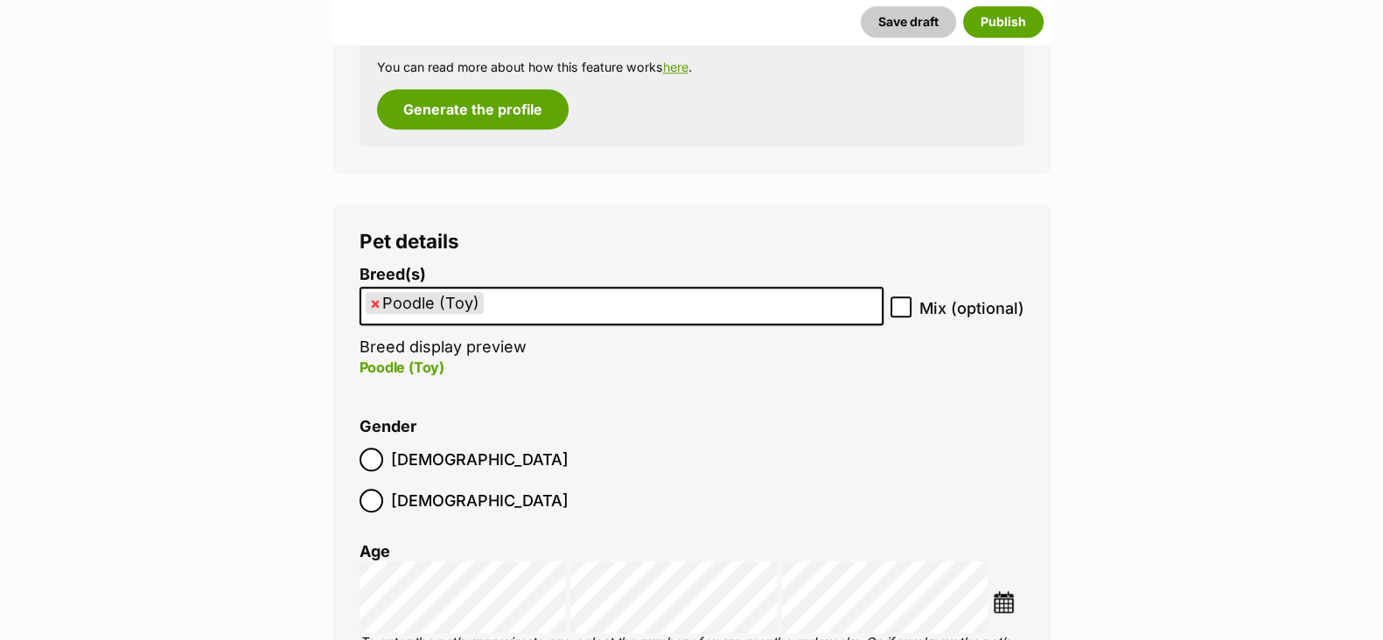
click at [1015, 591] on li at bounding box center [1008, 604] width 31 height 26
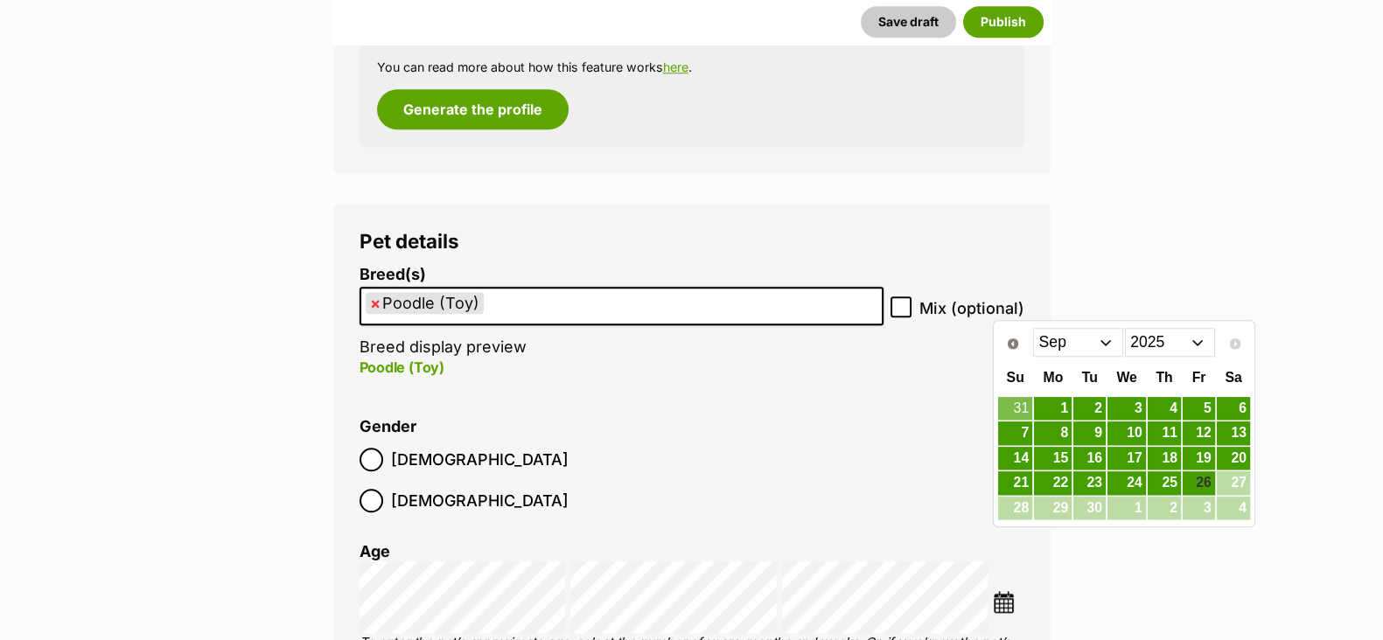
click at [1196, 348] on select "2015 2016 2017 2018 2019 2020 2021 2022 2023 2024 2025" at bounding box center [1170, 342] width 90 height 28
click at [1112, 341] on select "Jan Feb Mar Apr May Jun Jul Aug Sep Oct Nov Dec" at bounding box center [1078, 342] width 90 height 28
click at [1063, 409] on link "1" at bounding box center [1053, 409] width 38 height 22
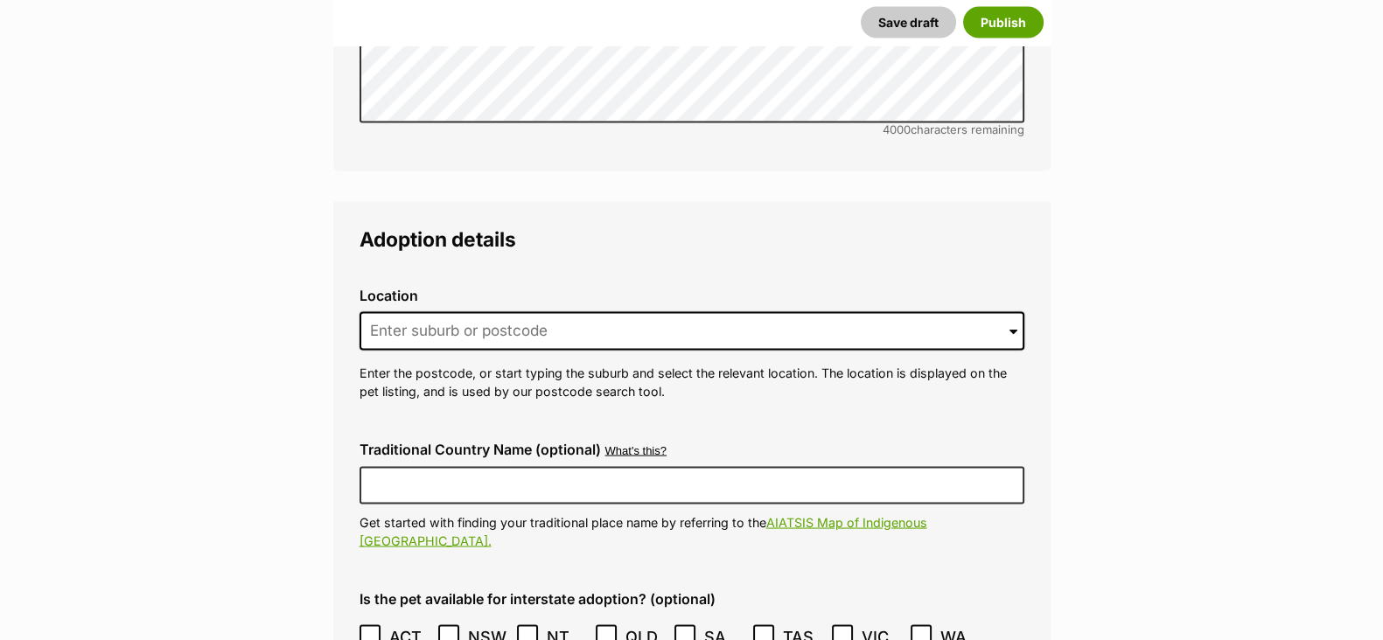
scroll to position [4210, 0]
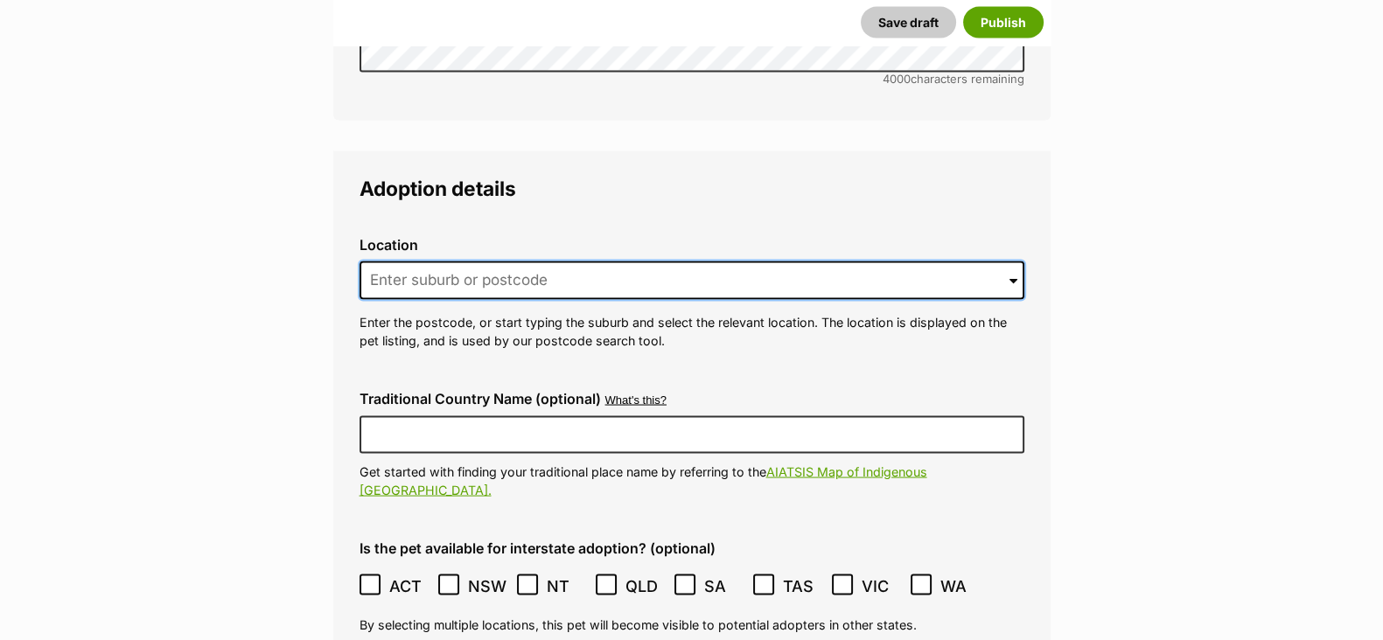
click at [499, 262] on input at bounding box center [691, 281] width 665 height 38
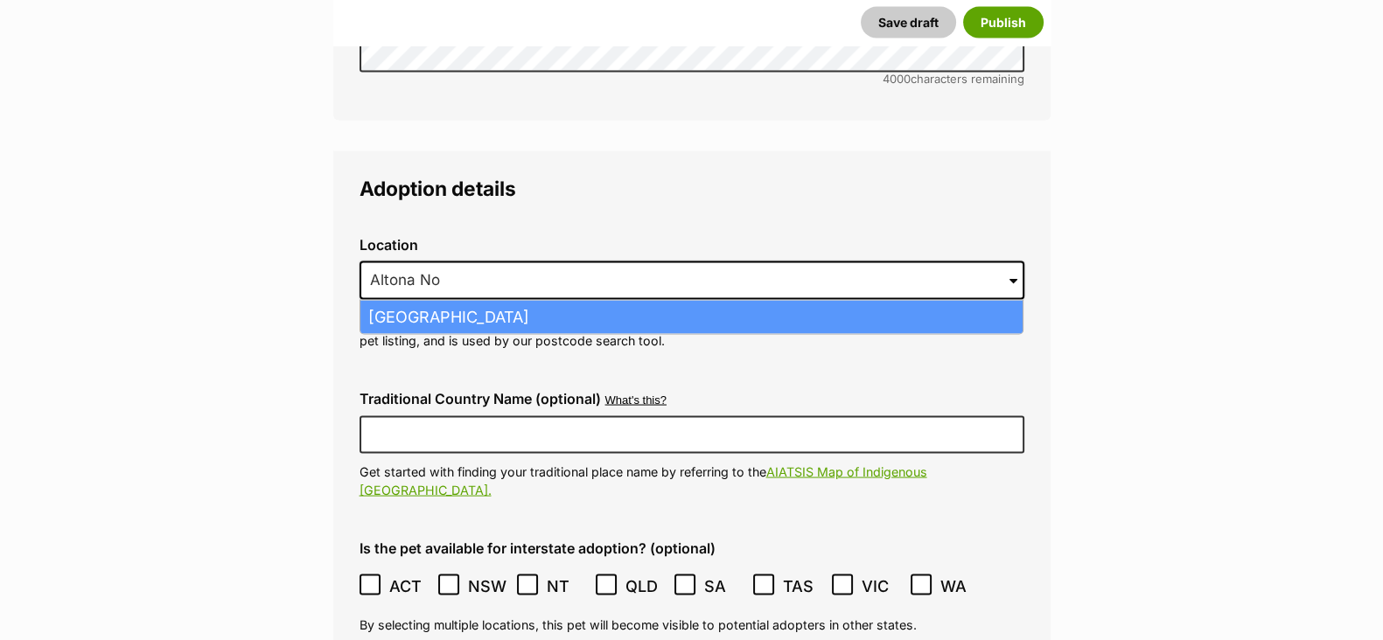
click at [490, 301] on li "Altona North, Victoria, 3025" at bounding box center [691, 318] width 662 height 34
type input "Altona North, Victoria, 3025"
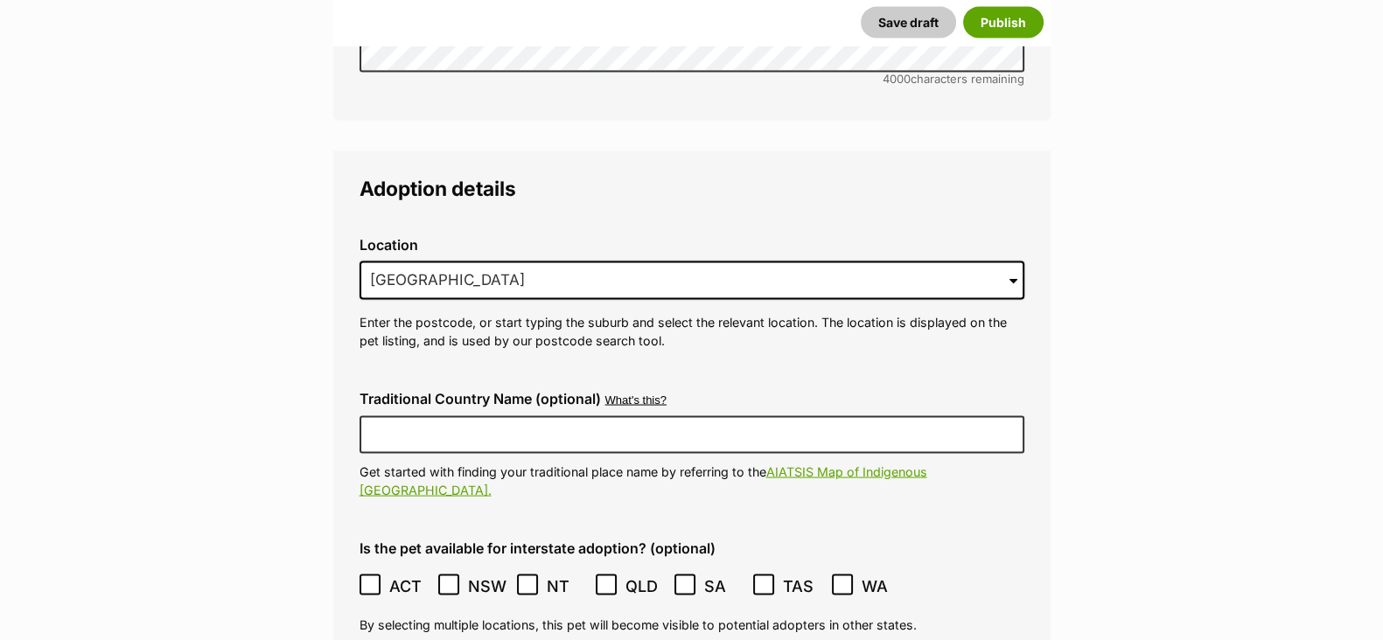
scroll to position [4538, 0]
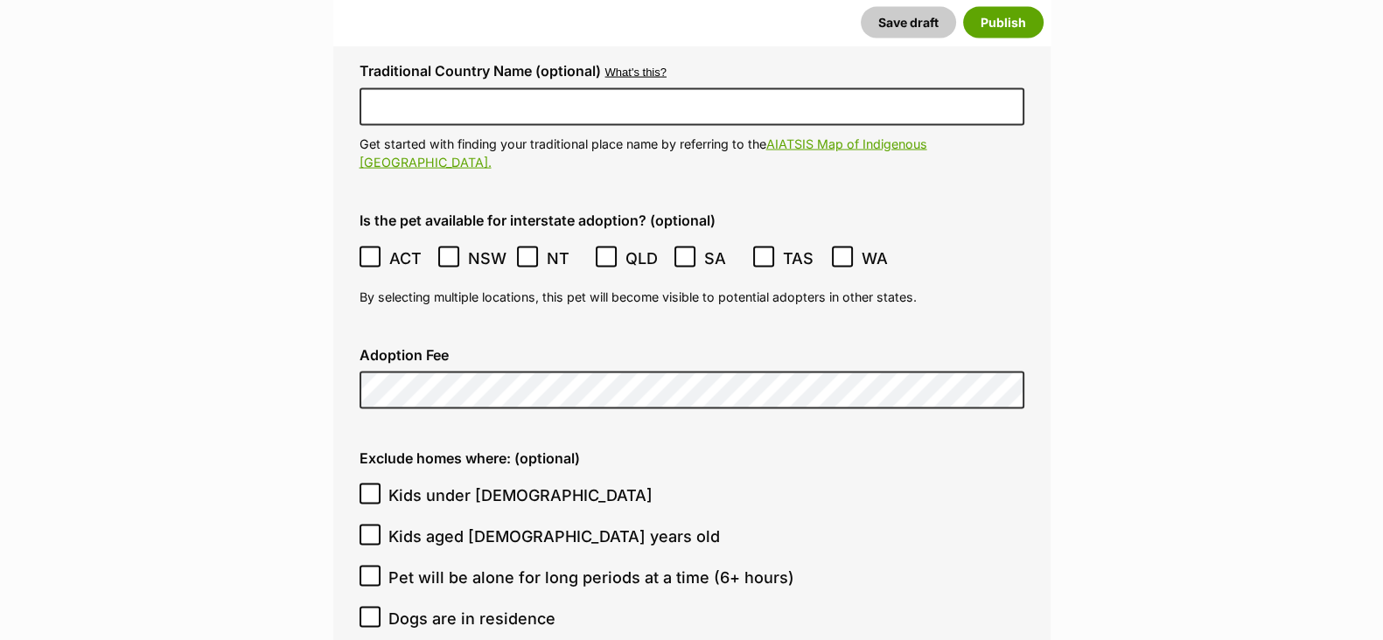
drag, startPoint x: 460, startPoint y: 436, endPoint x: 450, endPoint y: 473, distance: 39.0
click at [460, 484] on span "Kids under 5 years old" at bounding box center [520, 496] width 264 height 24
click at [380, 484] on input "Kids under 5 years old" at bounding box center [369, 494] width 21 height 21
checkbox input "true"
drag, startPoint x: 450, startPoint y: 471, endPoint x: 450, endPoint y: 483, distance: 12.3
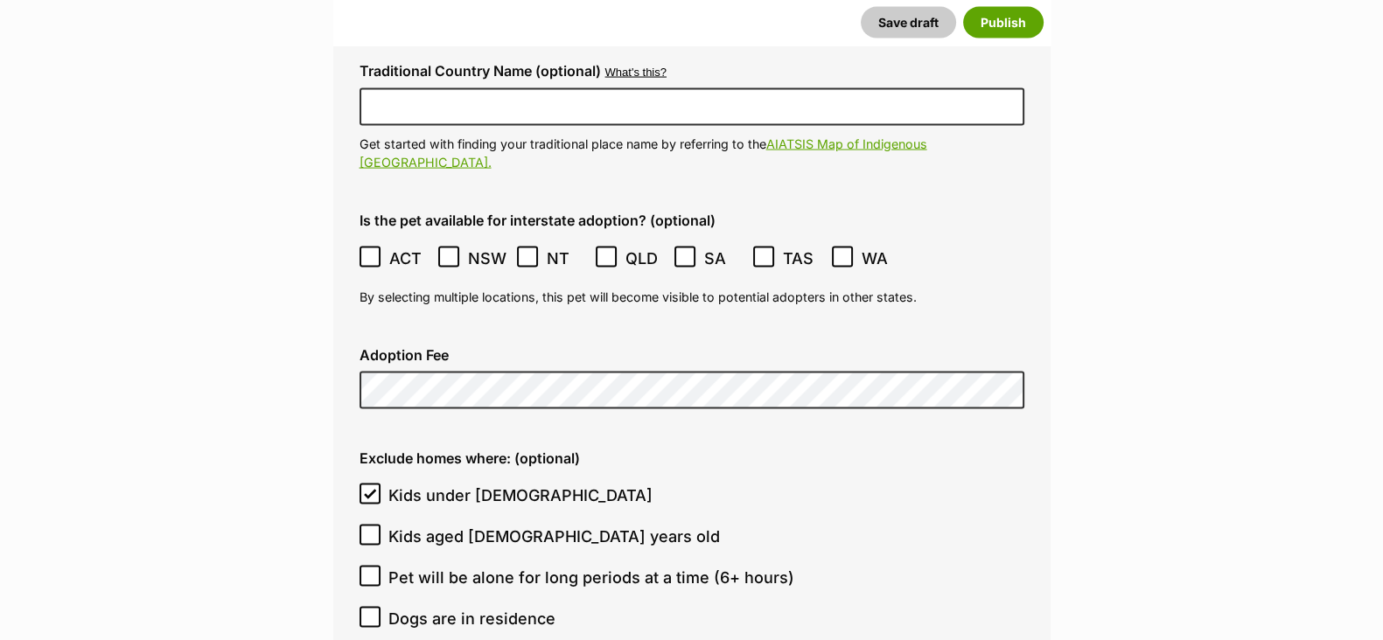
click at [450, 525] on span "Kids aged 6-12 years old" at bounding box center [553, 537] width 331 height 24
click at [380, 525] on input "Kids aged 6-12 years old" at bounding box center [369, 535] width 21 height 21
checkbox input "true"
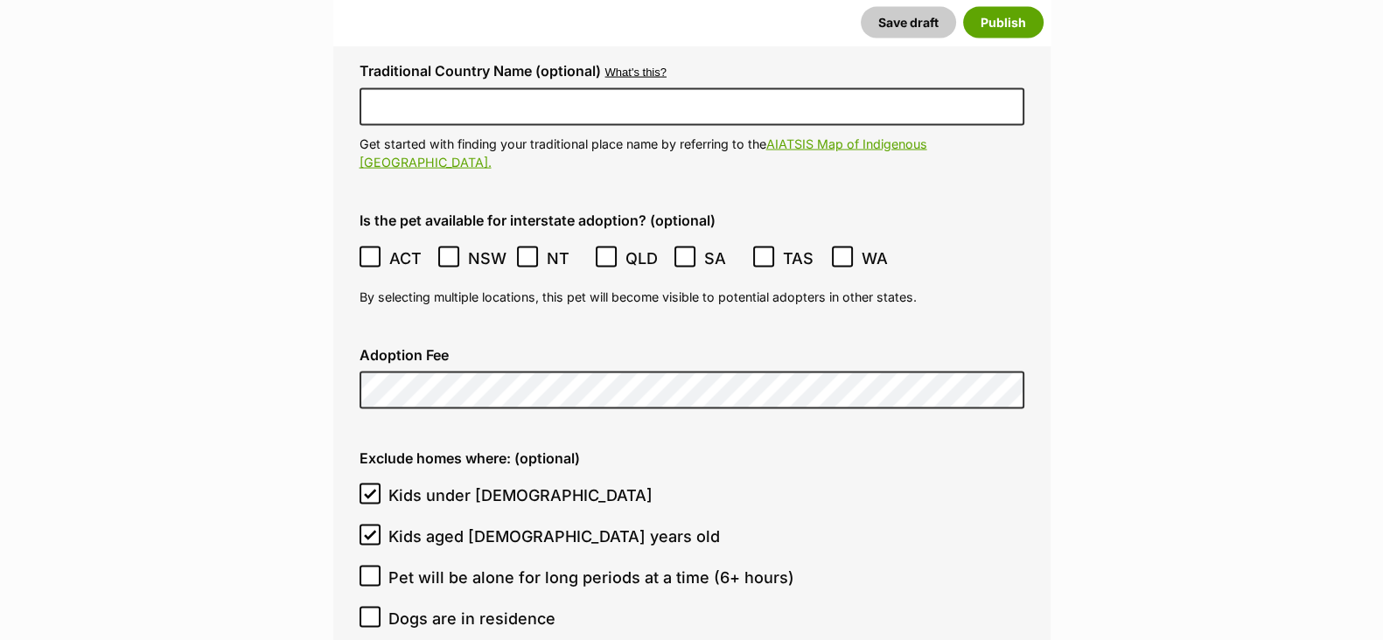
checkbox input "true"
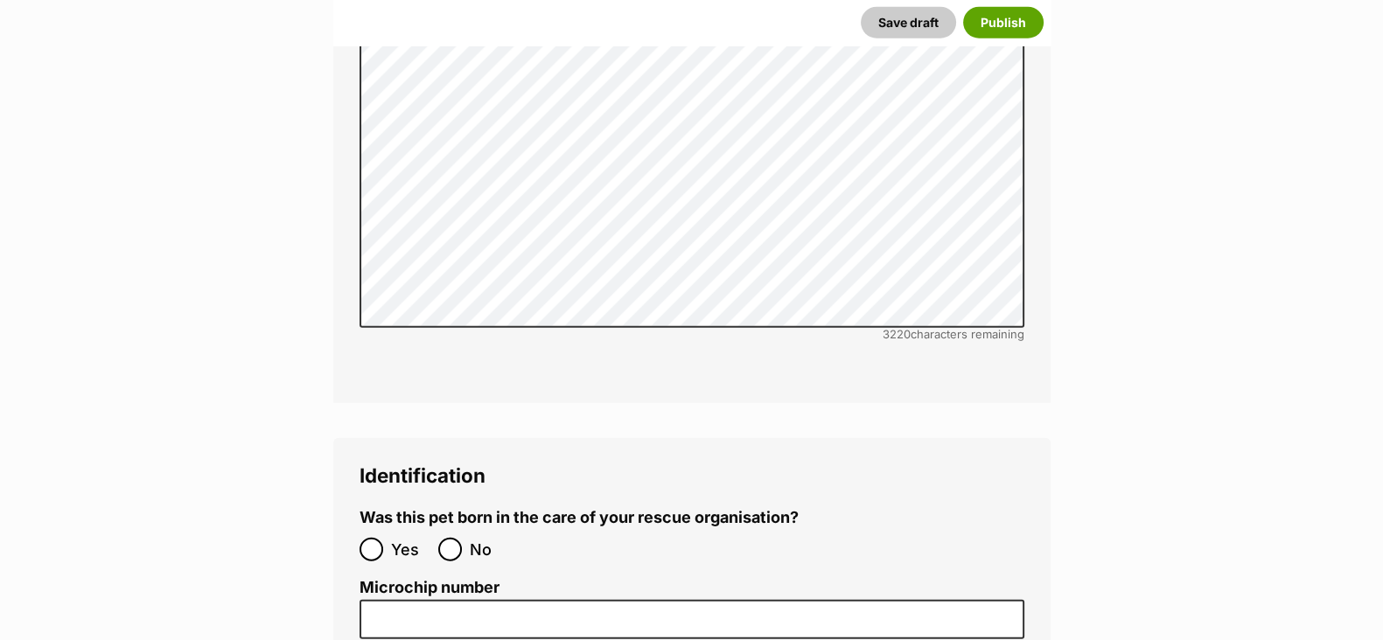
scroll to position [5740, 0]
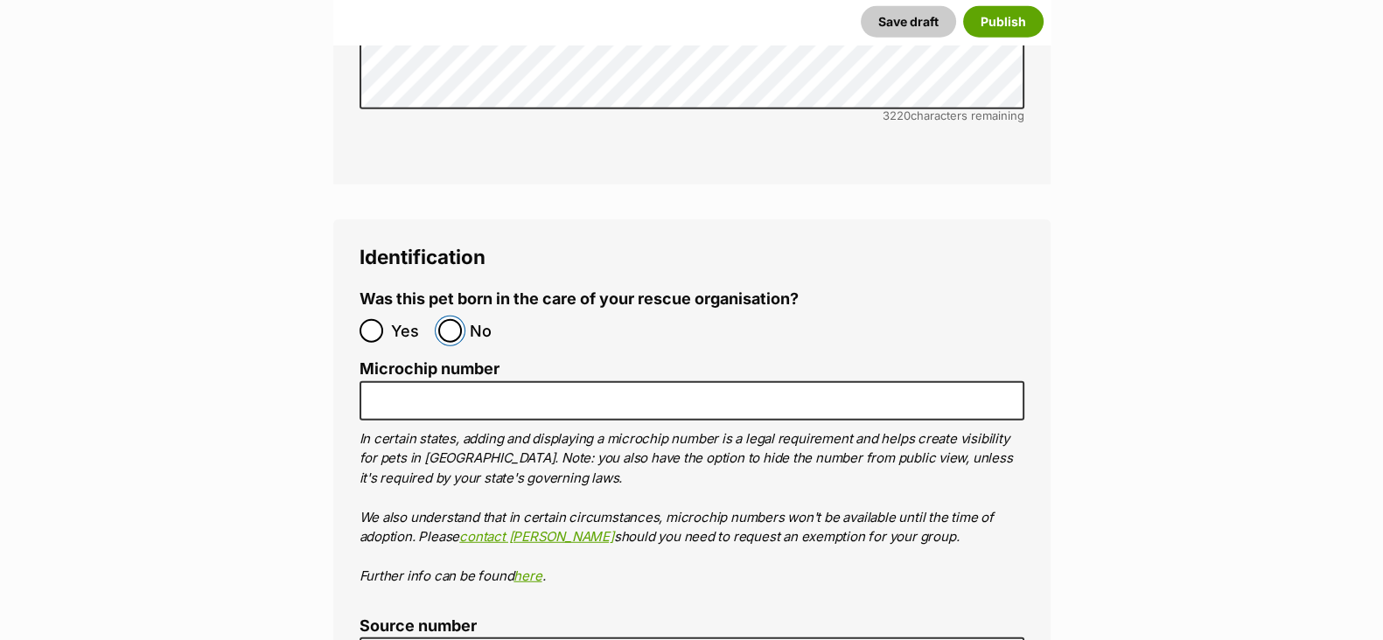
drag, startPoint x: 452, startPoint y: 268, endPoint x: 446, endPoint y: 276, distance: 10.7
click at [452, 319] on input "No" at bounding box center [450, 331] width 24 height 24
radio input "true"
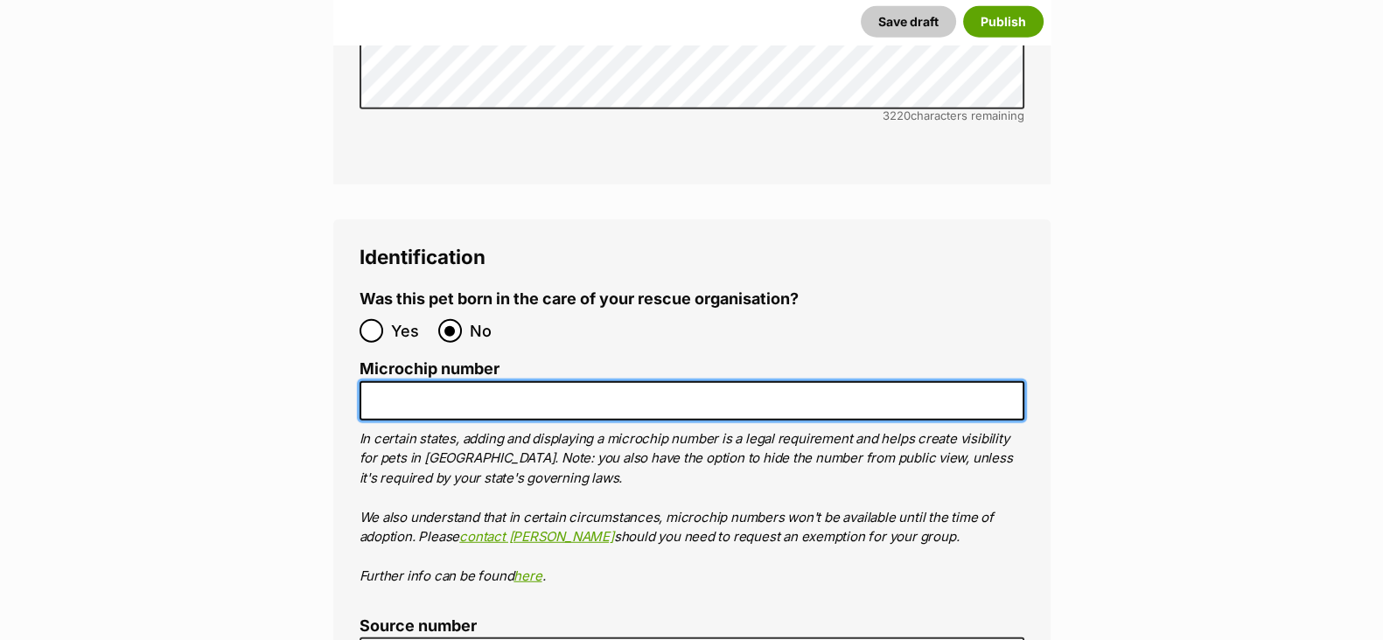
drag, startPoint x: 411, startPoint y: 333, endPoint x: 420, endPoint y: 318, distance: 17.3
click at [411, 381] on input "Microchip number" at bounding box center [691, 400] width 665 height 39
paste input "991003000776053"
type input "991003000776053"
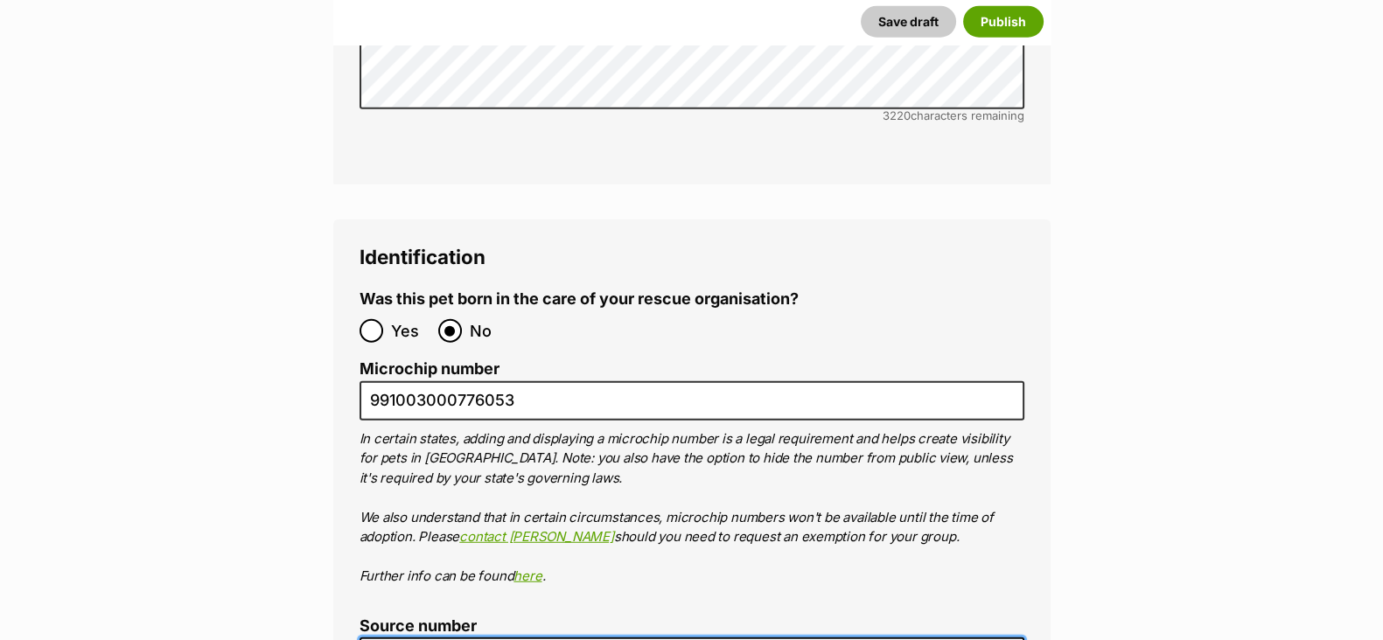
type input "RE100527"
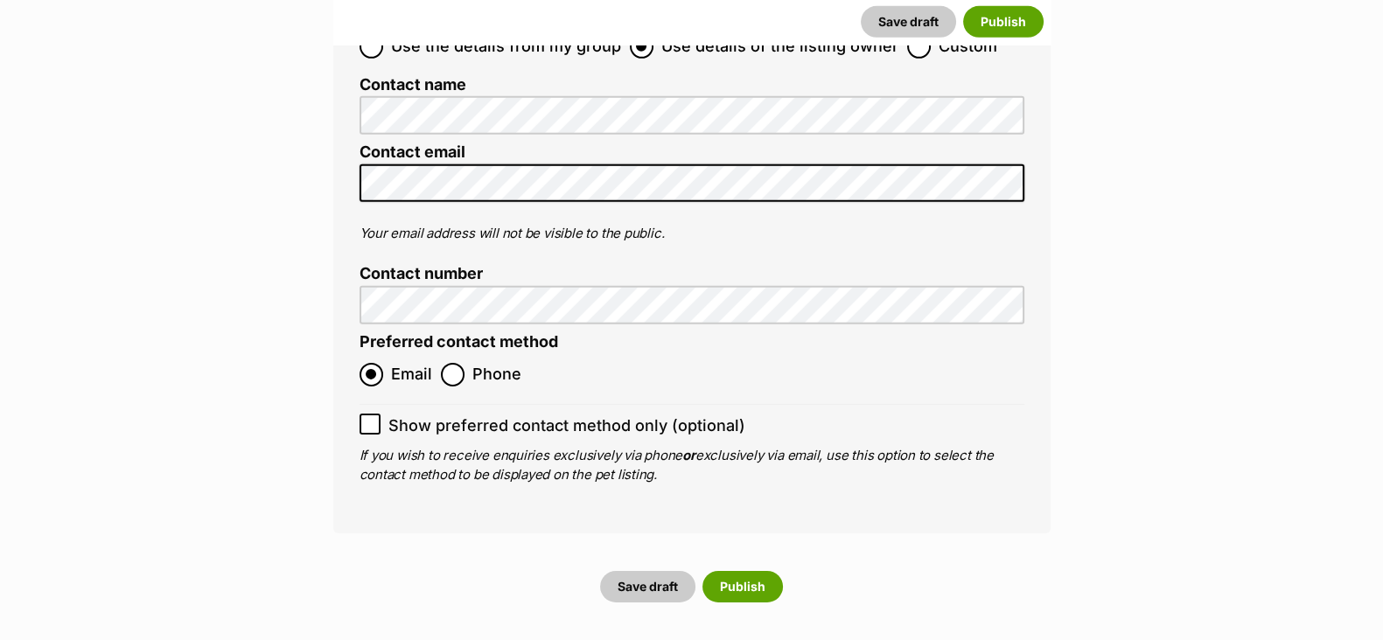
scroll to position [6943, 0]
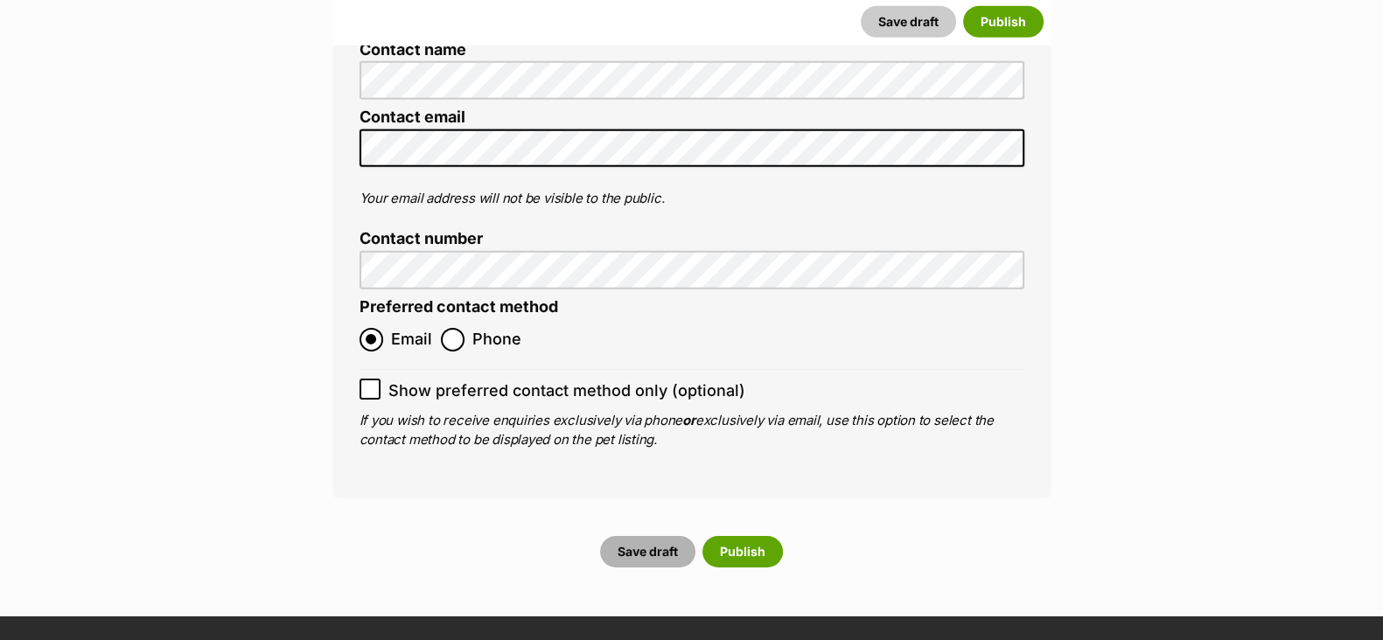
click at [633, 536] on button "Save draft" at bounding box center [647, 551] width 95 height 31
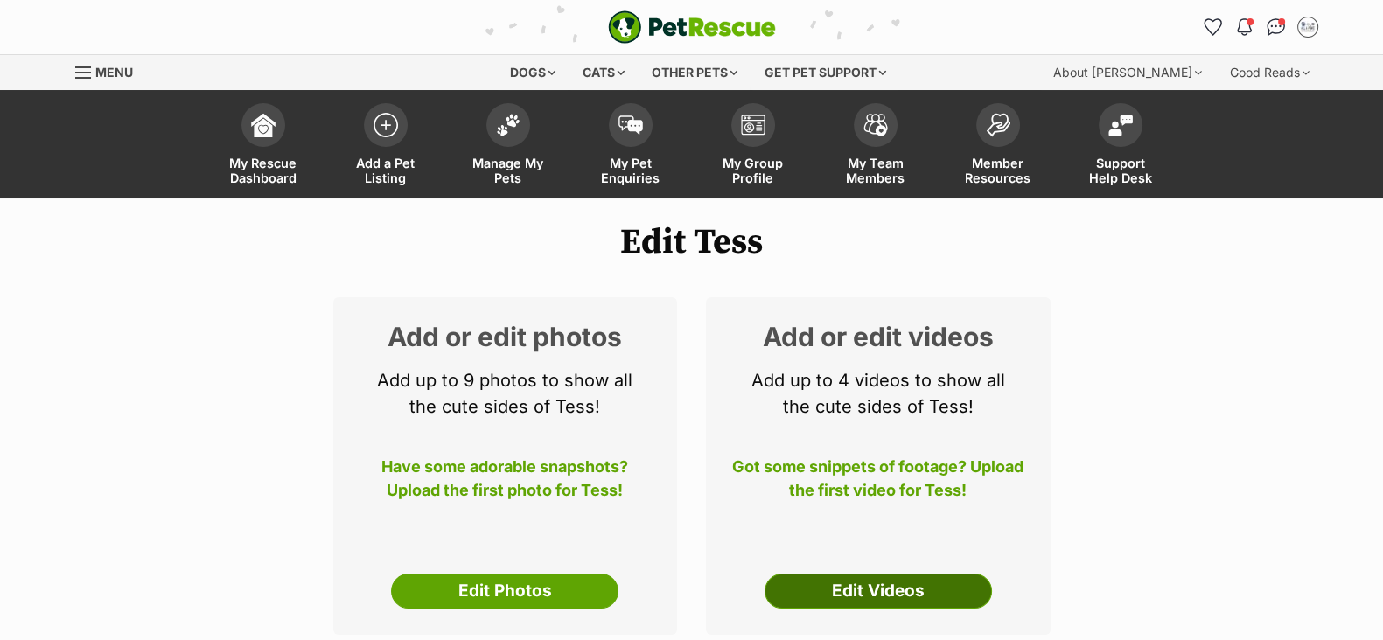
click at [799, 596] on link "Edit Videos" at bounding box center [877, 591] width 227 height 35
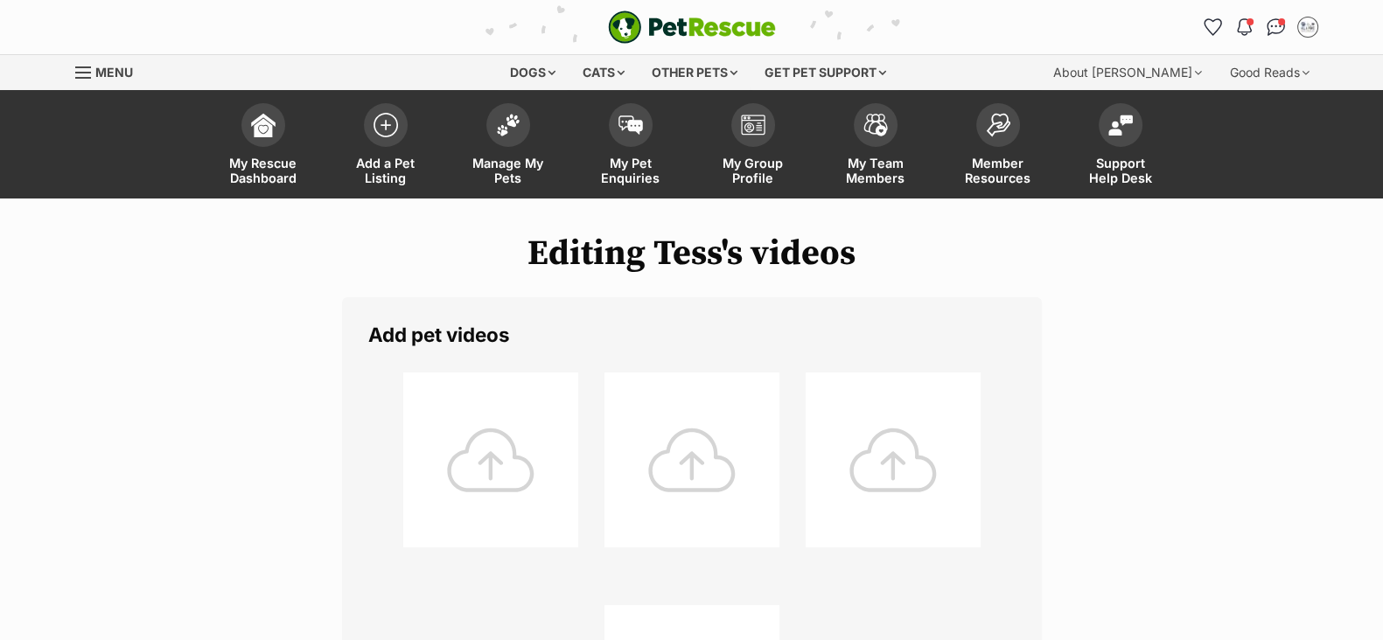
click at [471, 518] on div at bounding box center [490, 460] width 175 height 175
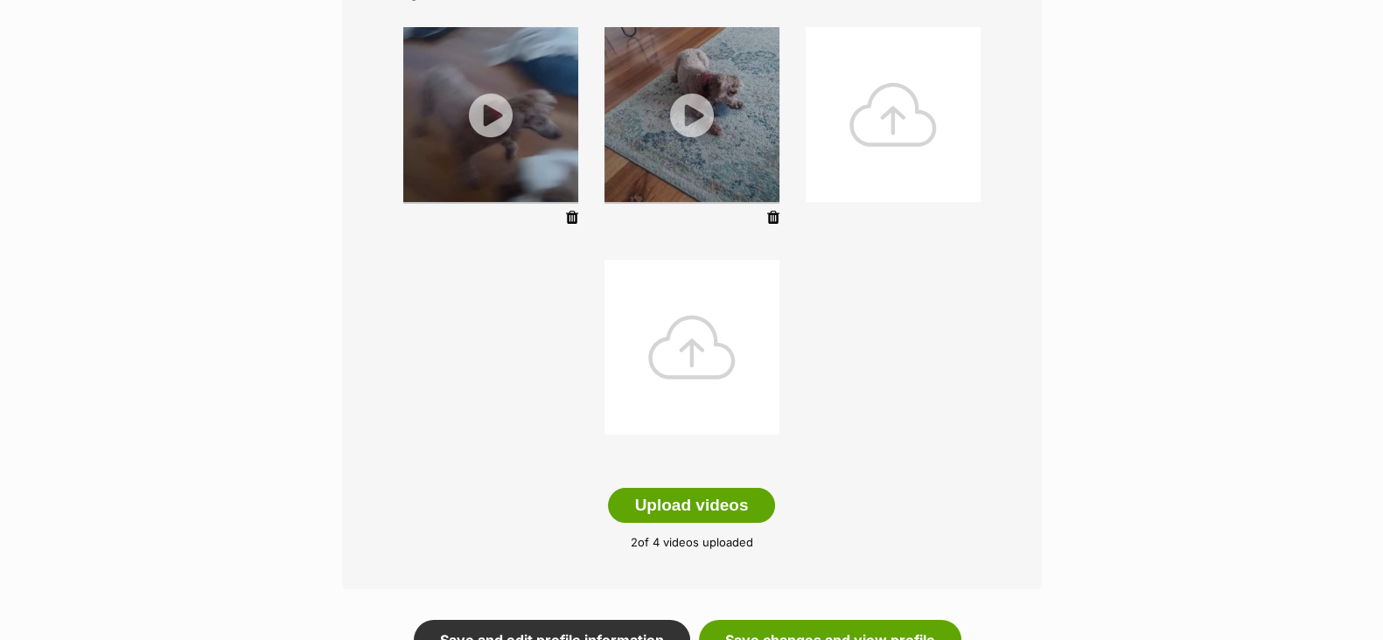
scroll to position [436, 0]
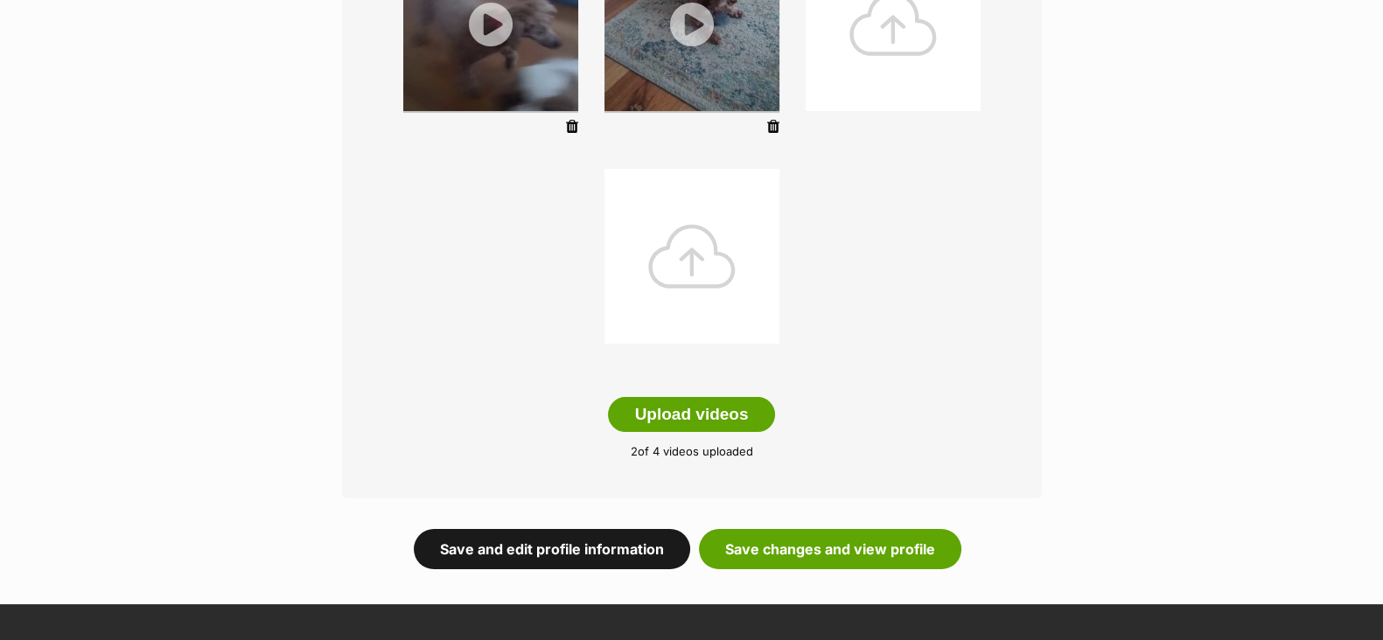
click at [590, 548] on link "Save and edit profile information" at bounding box center [552, 549] width 276 height 40
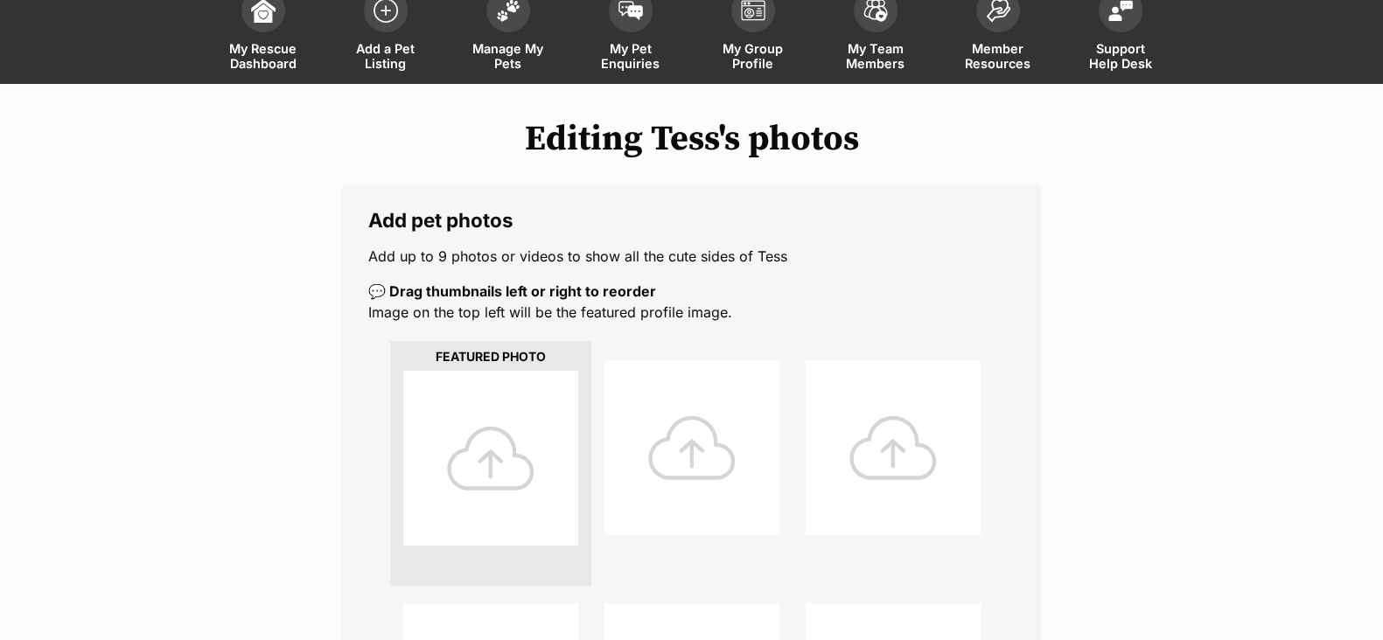
scroll to position [218, 0]
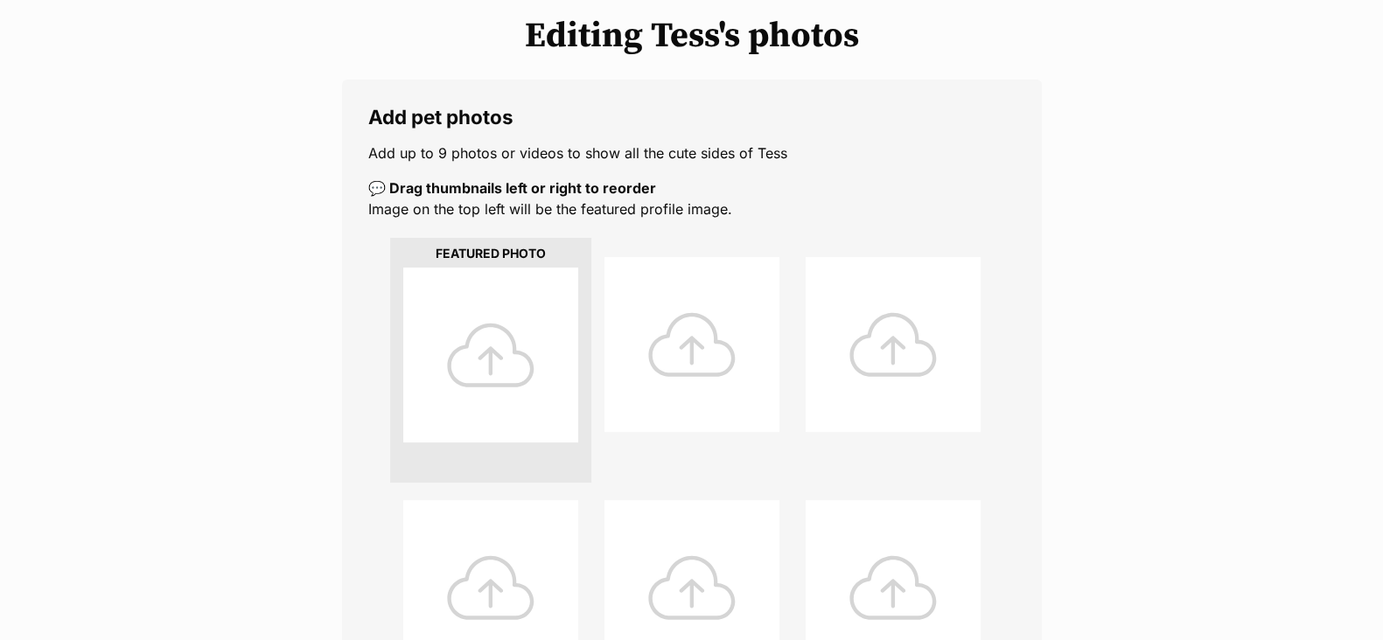
click at [516, 393] on div at bounding box center [490, 355] width 175 height 175
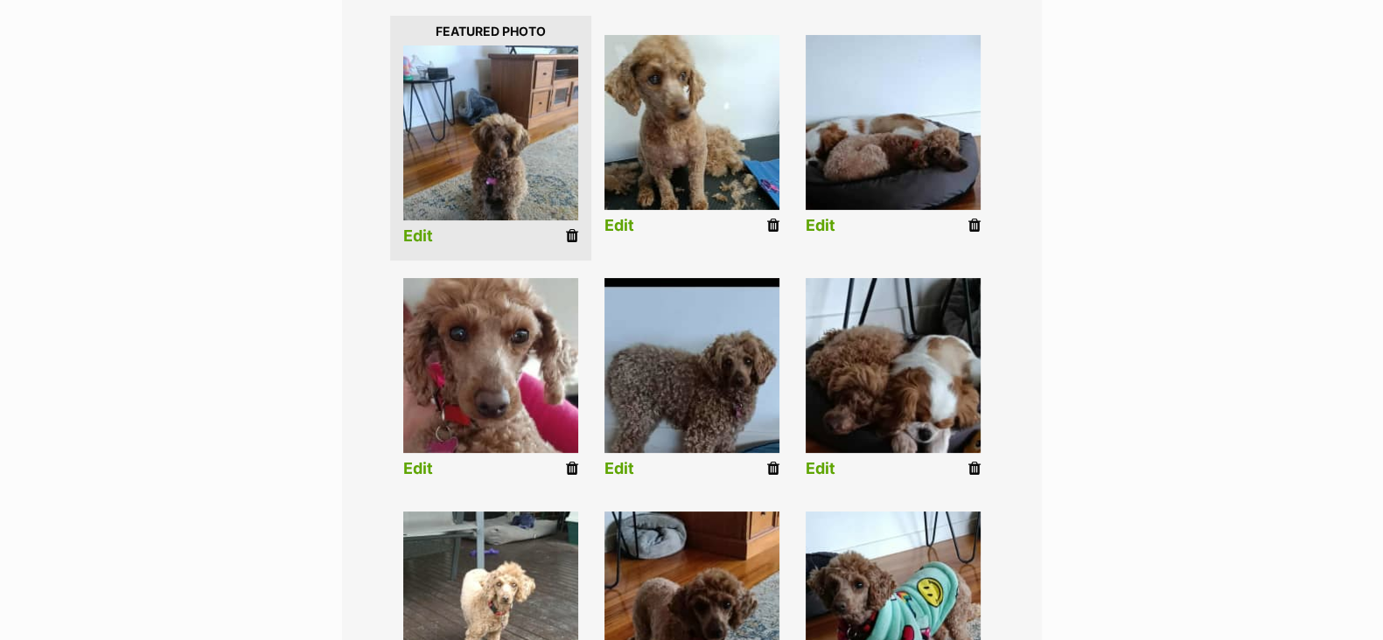
scroll to position [317, 0]
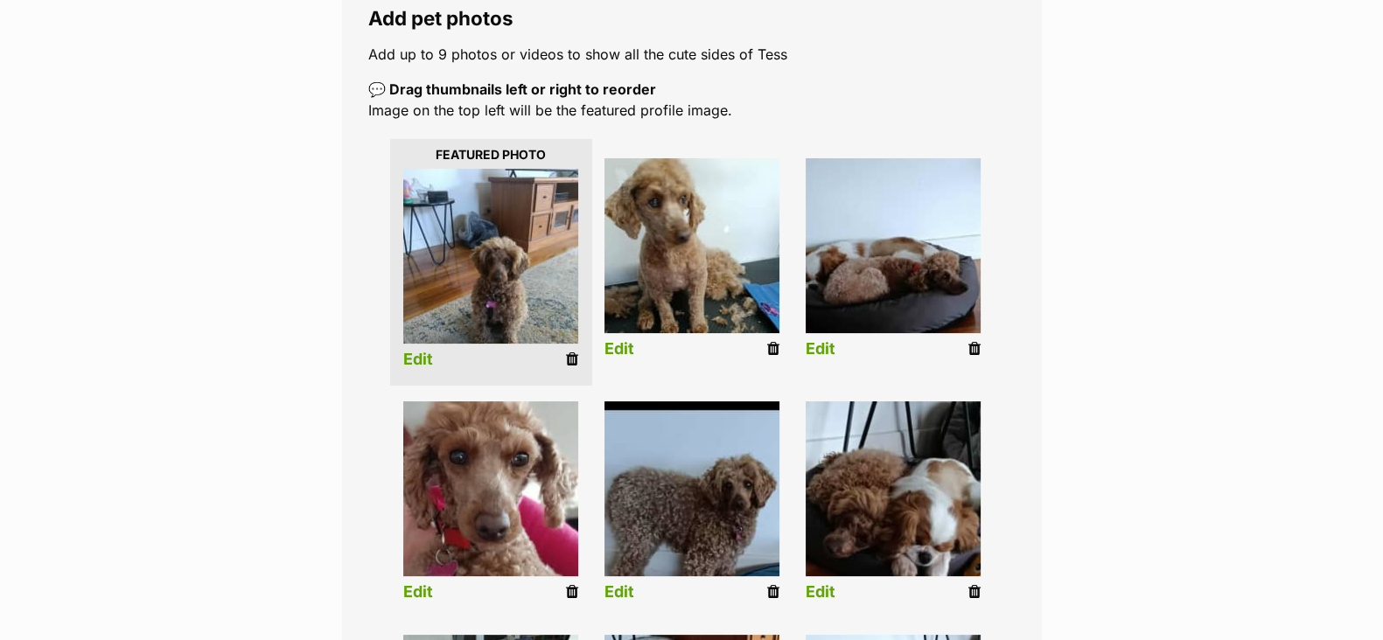
drag, startPoint x: 424, startPoint y: 354, endPoint x: 454, endPoint y: 345, distance: 31.3
click at [423, 354] on link "Edit" at bounding box center [418, 360] width 30 height 18
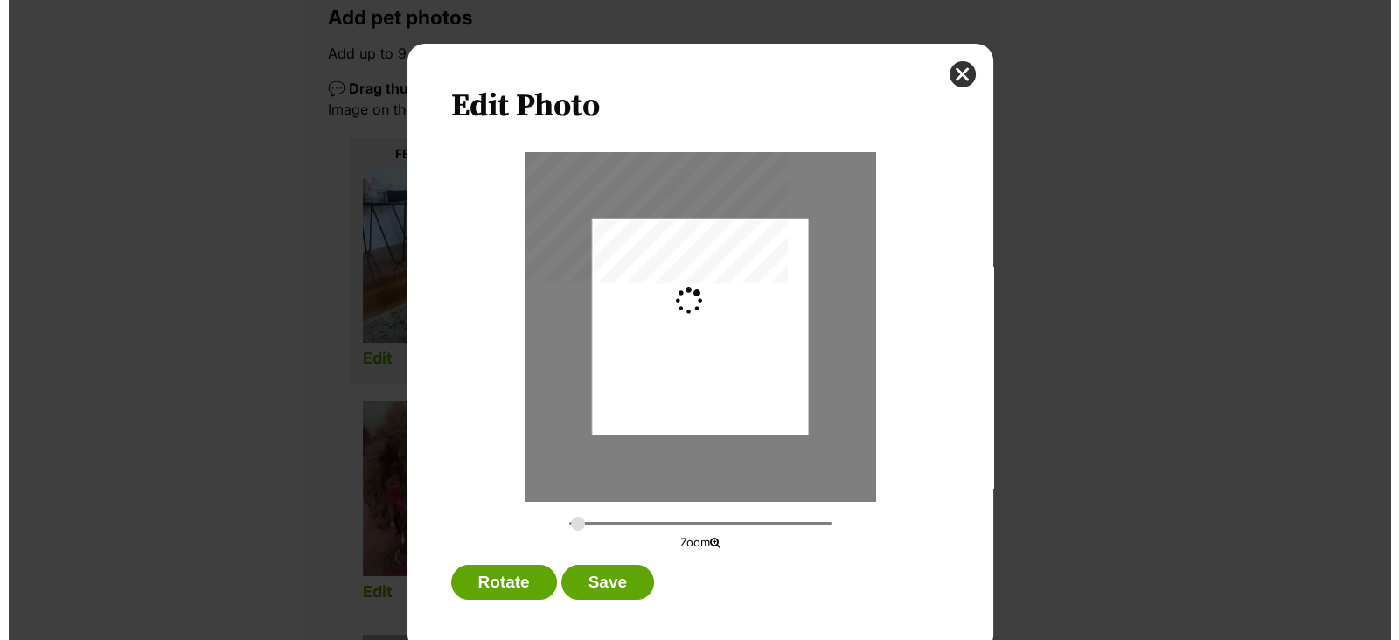
scroll to position [0, 0]
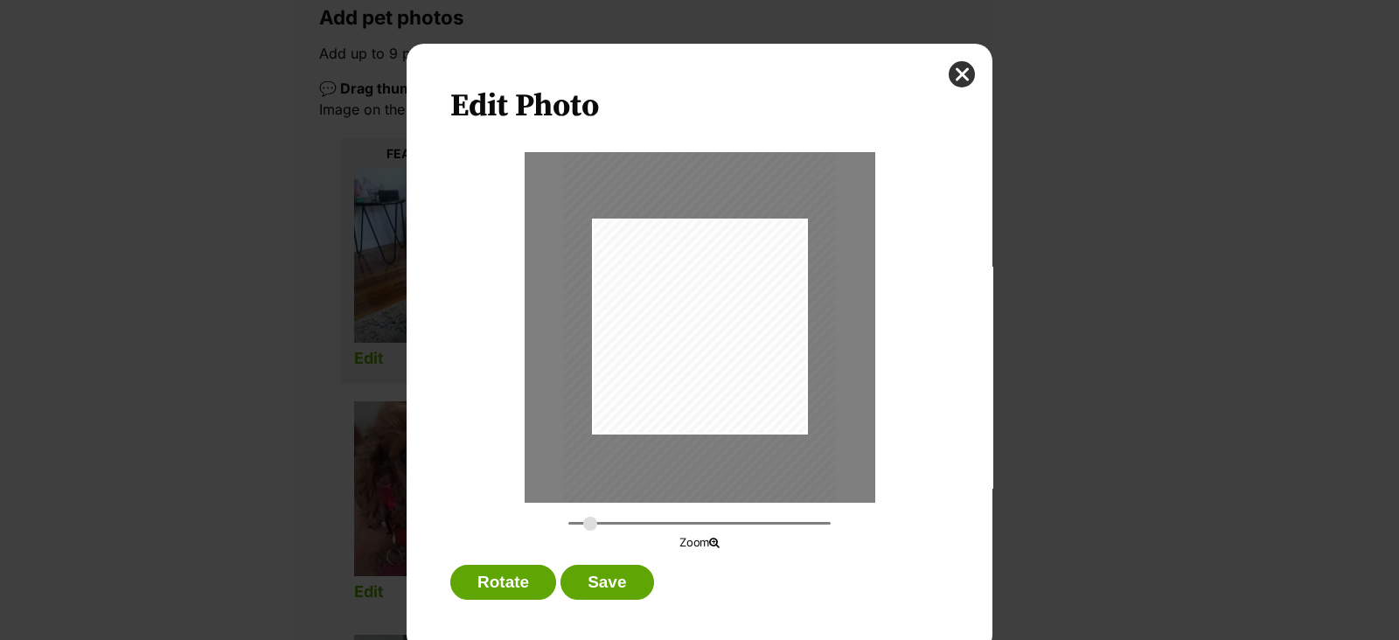
type input "0.3899"
drag, startPoint x: 735, startPoint y: 366, endPoint x: 716, endPoint y: 347, distance: 26.6
click at [716, 347] on div "Dialog Window - Close (Press escape to close)" at bounding box center [681, 308] width 307 height 408
drag, startPoint x: 608, startPoint y: 574, endPoint x: 602, endPoint y: 566, distance: 10.0
click at [606, 574] on button "Save" at bounding box center [607, 582] width 93 height 35
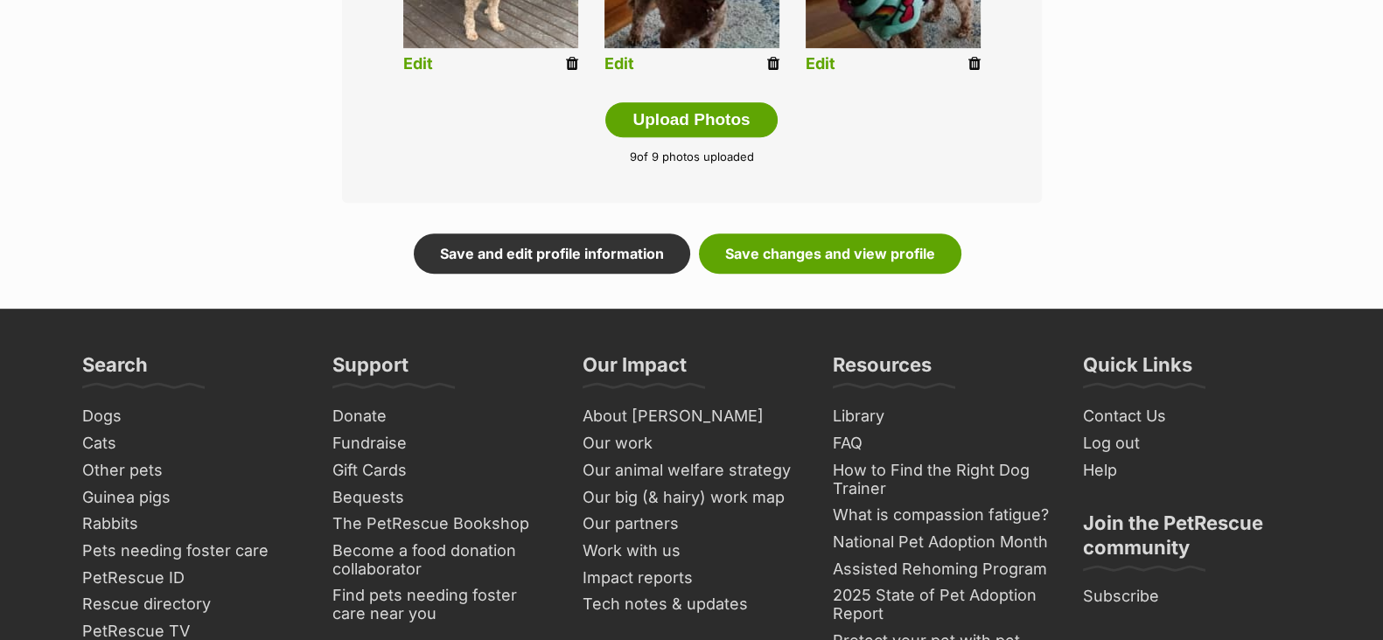
scroll to position [1081, 0]
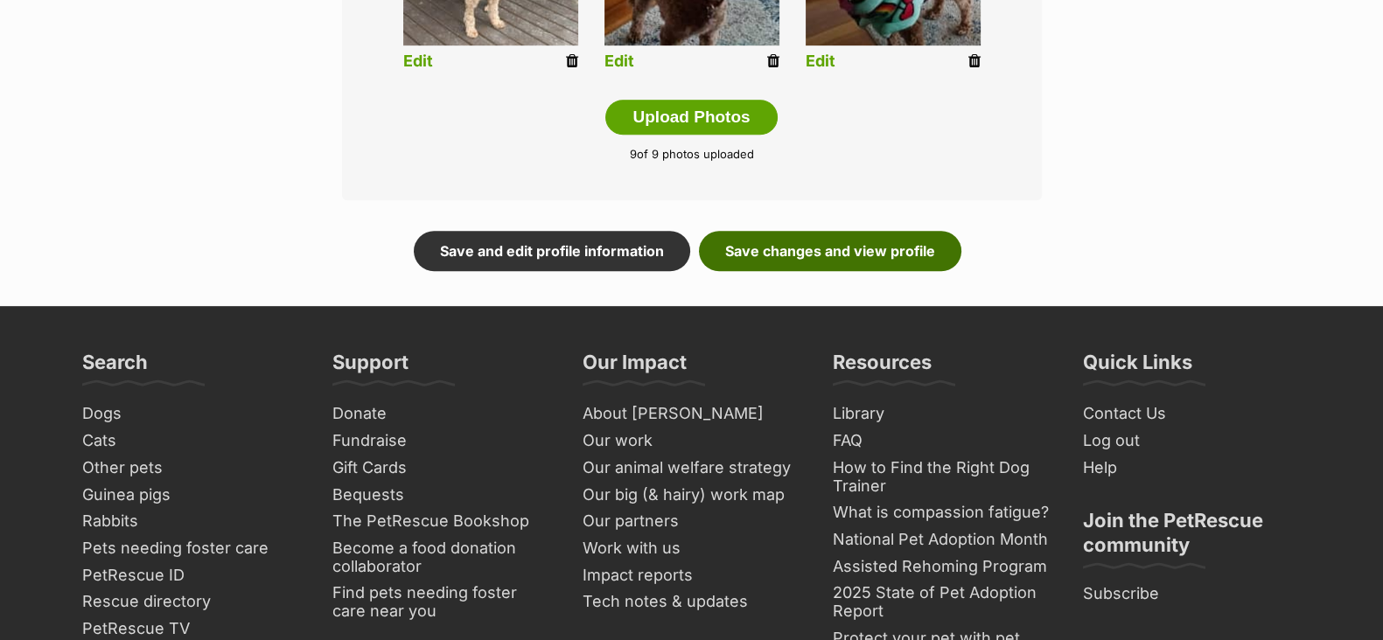
click at [809, 232] on link "Save changes and view profile" at bounding box center [830, 251] width 262 height 40
click at [801, 244] on link "Save changes and view profile" at bounding box center [830, 251] width 262 height 40
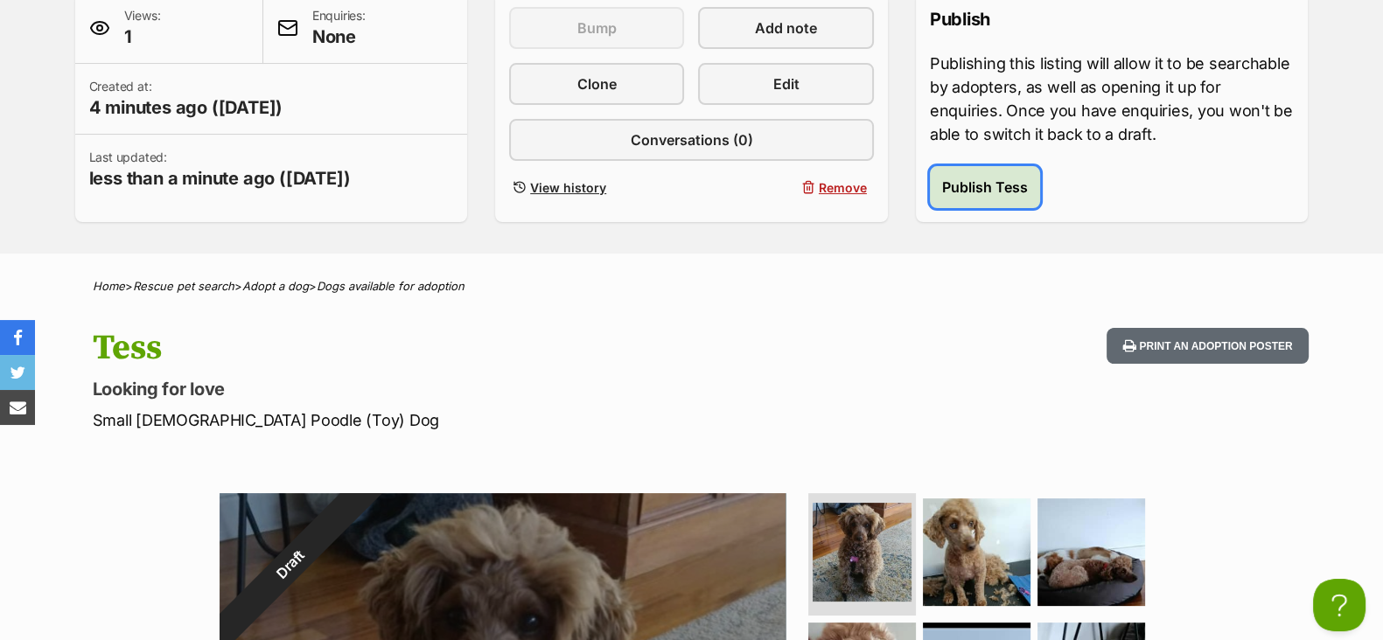
drag, startPoint x: 981, startPoint y: 178, endPoint x: 959, endPoint y: 183, distance: 23.2
click at [980, 179] on span "Publish Tess" at bounding box center [985, 187] width 86 height 21
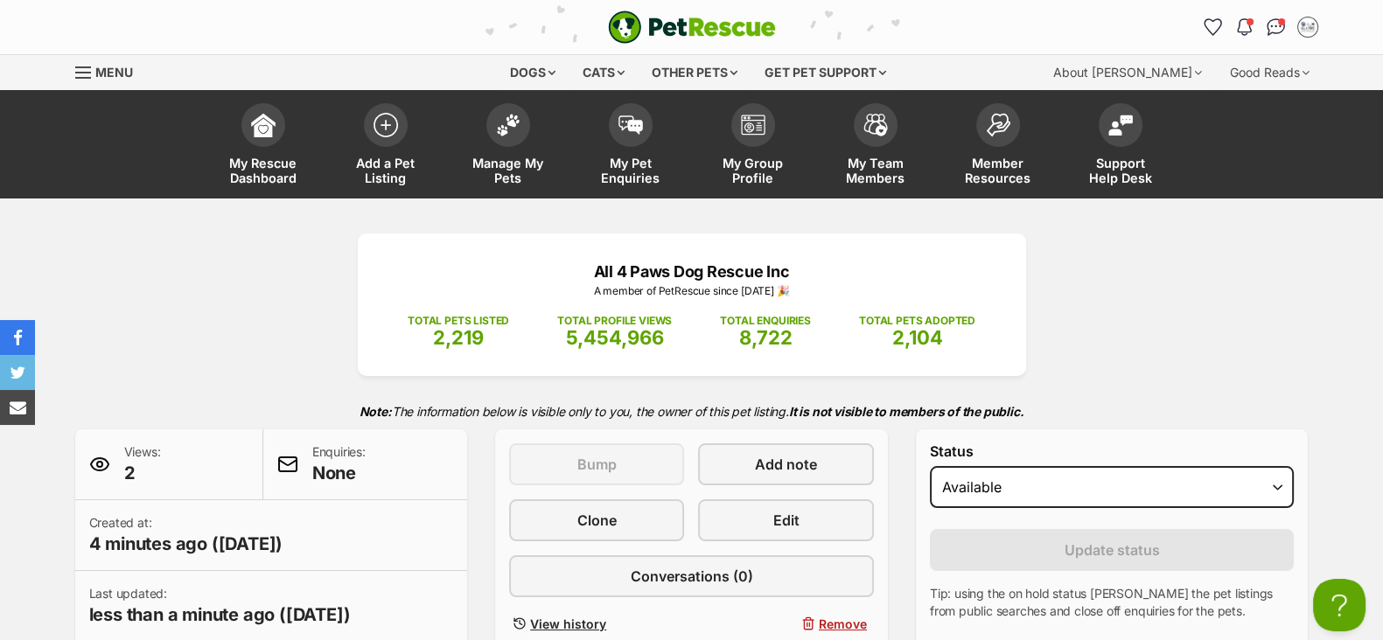
click at [222, 265] on div "All 4 Paws Dog Rescue Inc A member of PetRescue since [DATE] 🎉 TOTAL PETS LISTE…" at bounding box center [692, 442] width 1286 height 417
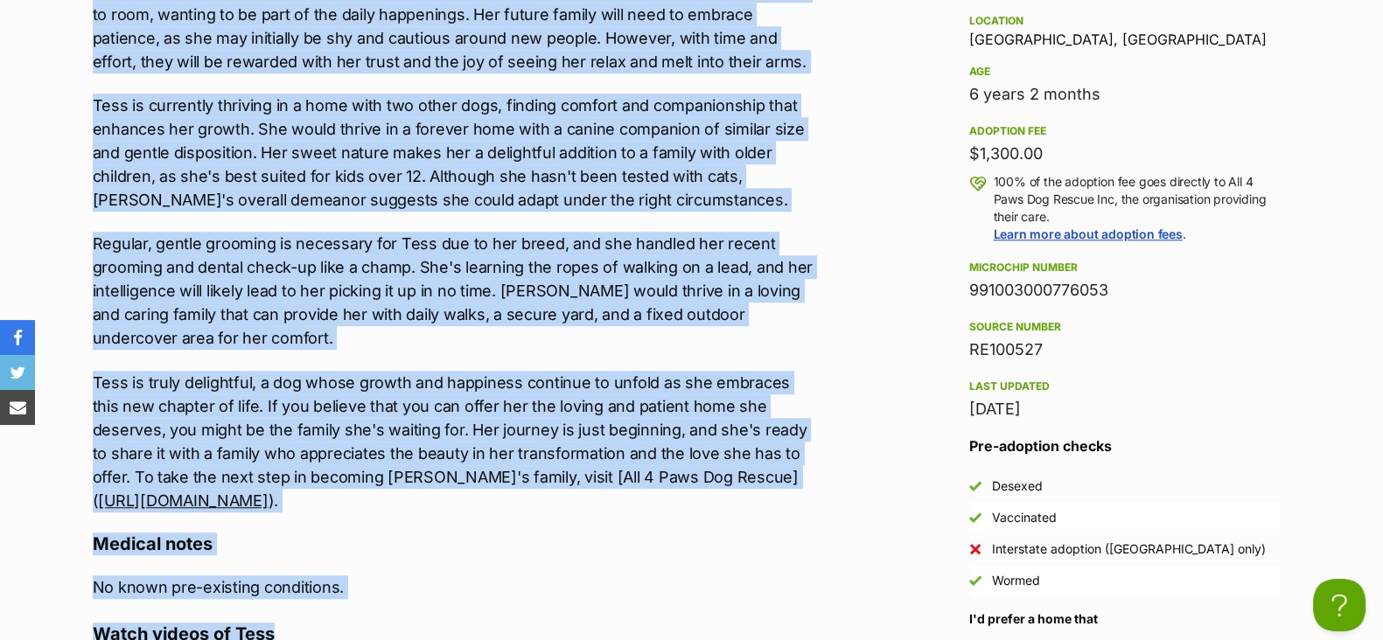
scroll to position [1755, 0]
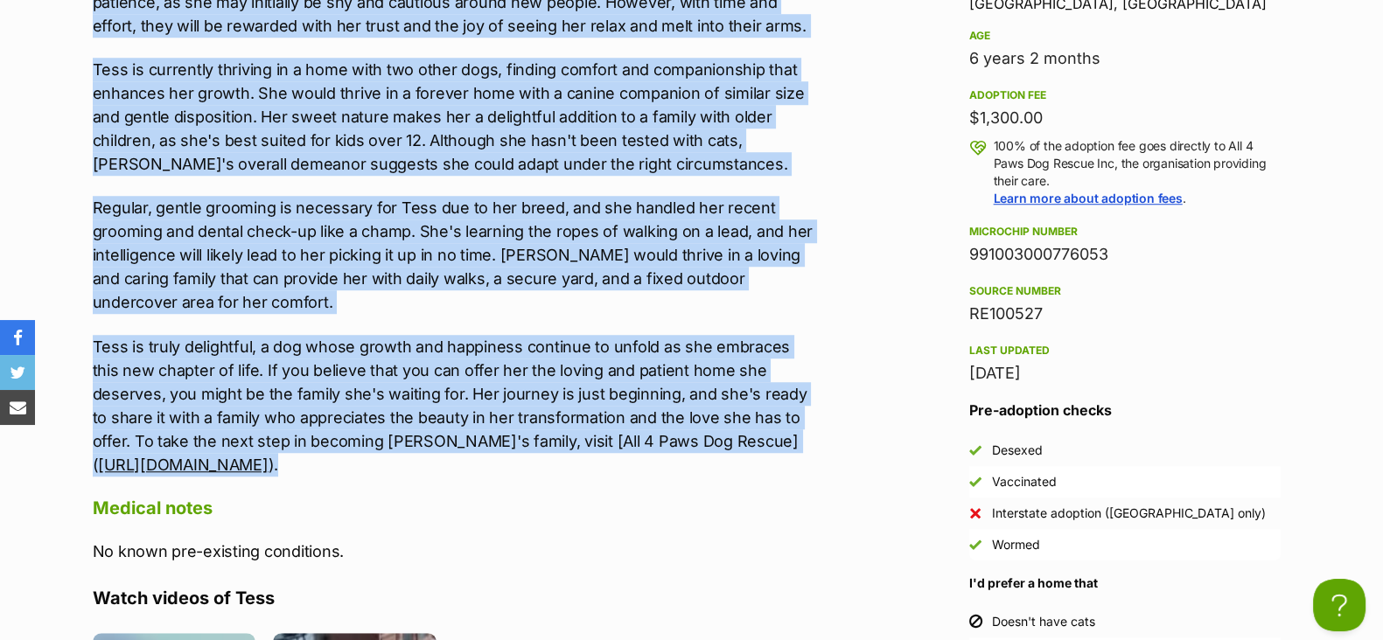
drag, startPoint x: 87, startPoint y: 414, endPoint x: 578, endPoint y: 469, distance: 494.6
click at [578, 469] on div "About [PERSON_NAME] came into [PERSON_NAME] care as a rather frightened young […" at bounding box center [445, 532] width 740 height 1486
copy div "[PERSON_NAME] came into [PERSON_NAME] care as a rather frightened young [DEMOGR…"
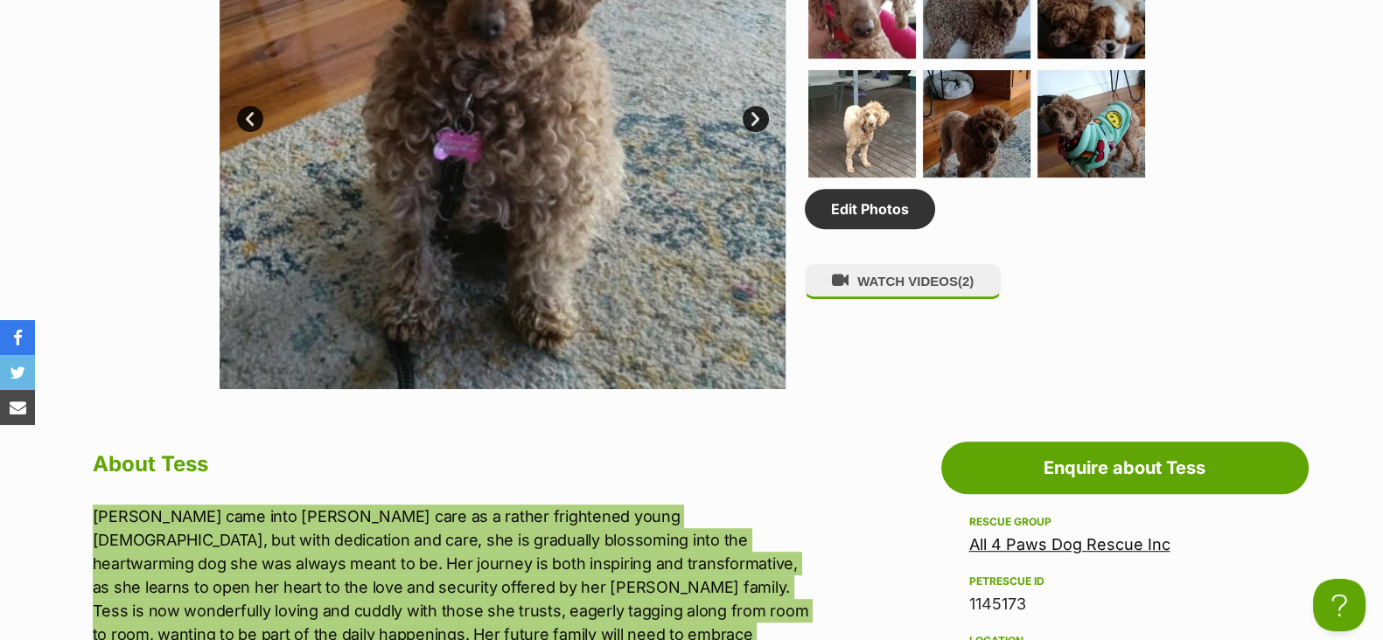
scroll to position [0, 0]
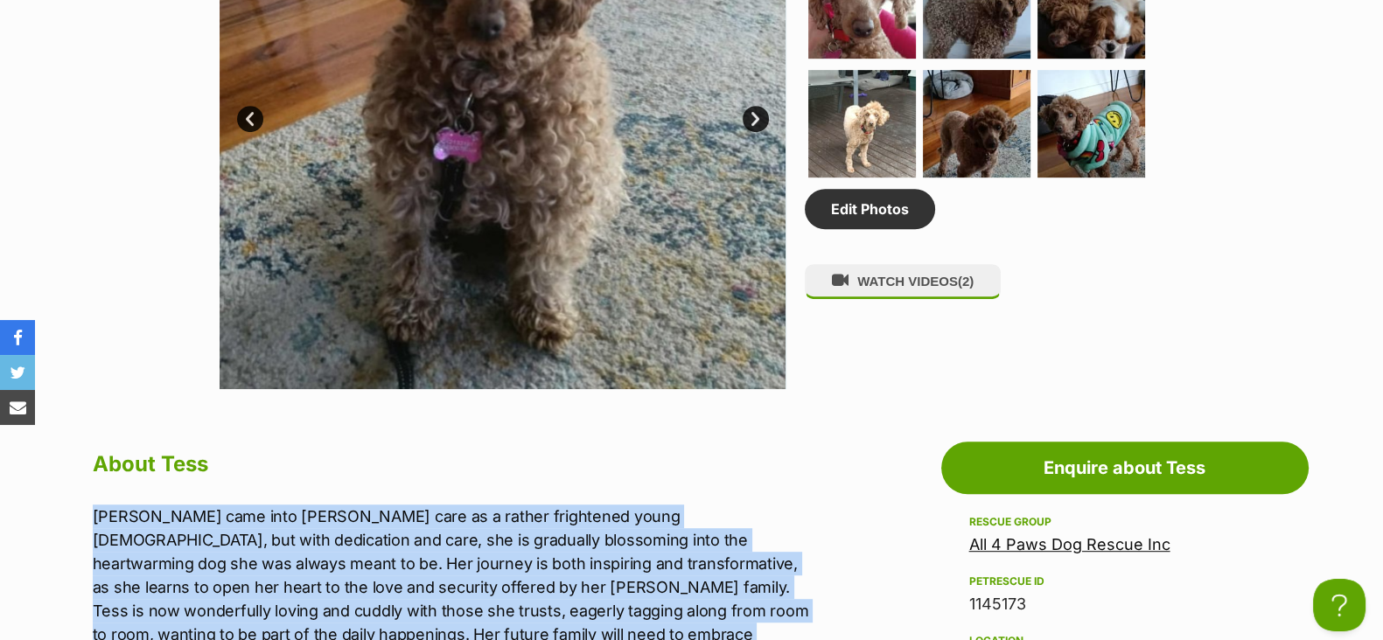
click at [242, 290] on img at bounding box center [503, 105] width 567 height 567
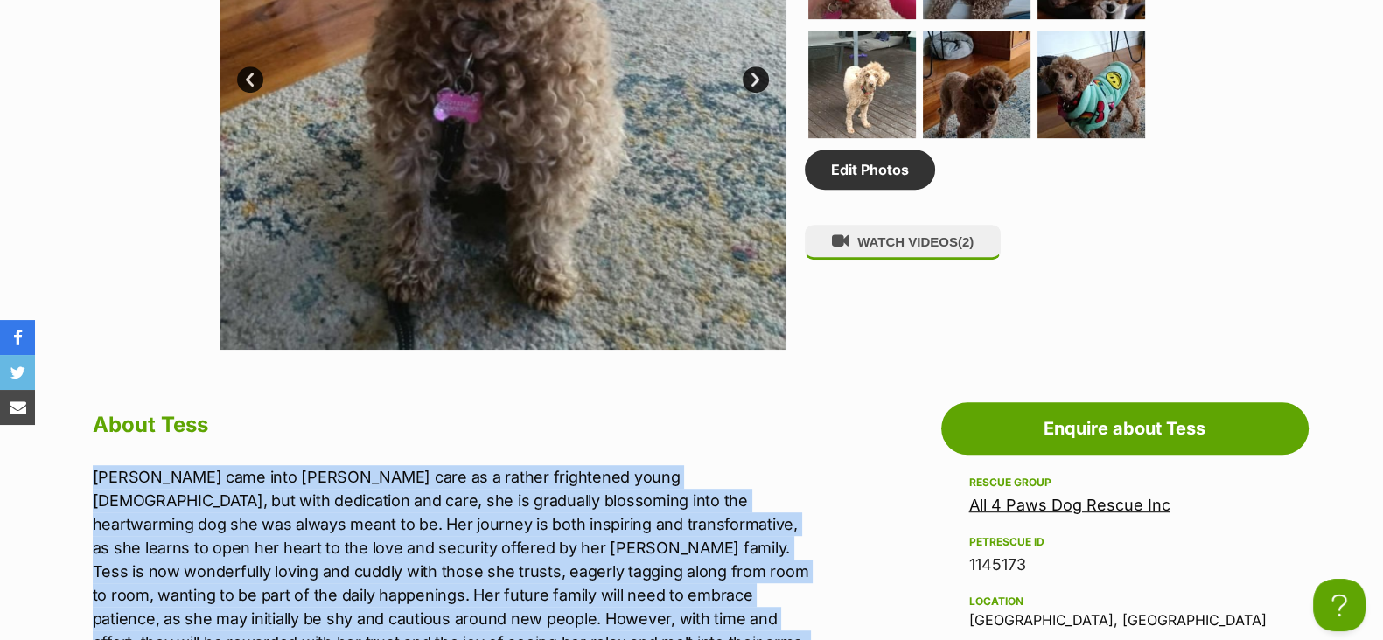
scroll to position [1537, 0]
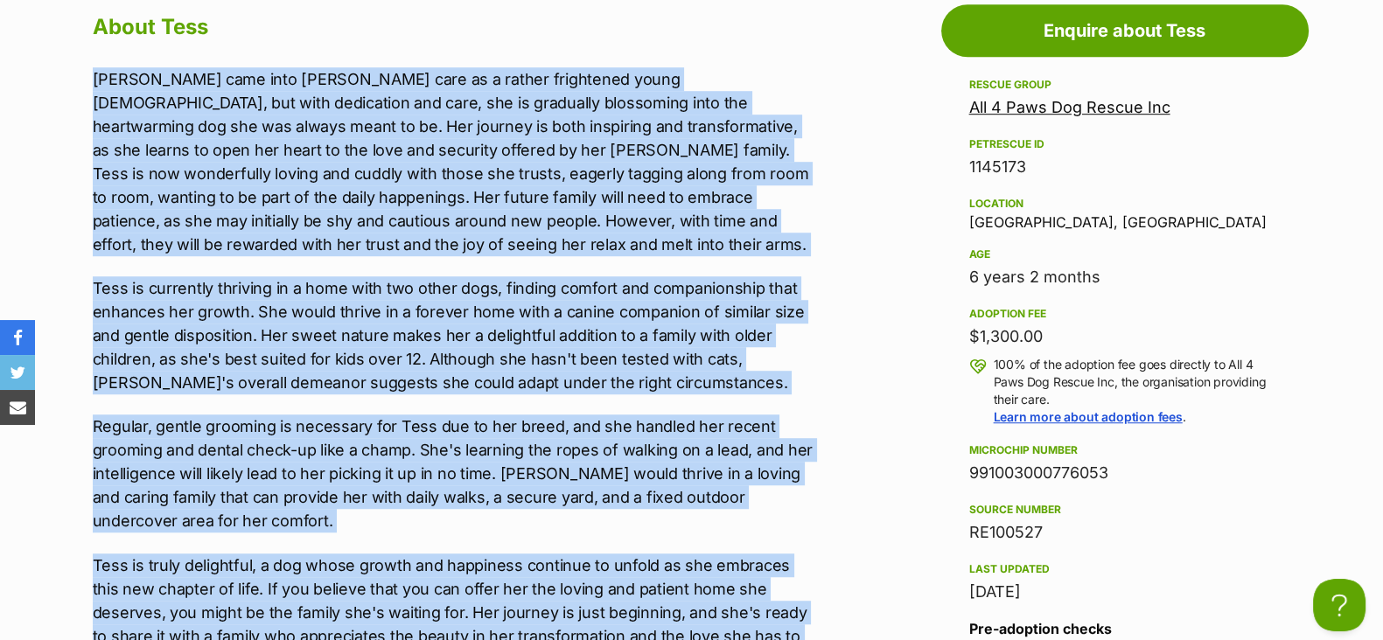
click at [230, 250] on p "[PERSON_NAME] came into [PERSON_NAME] care as a rather frightened young [DEMOGR…" at bounding box center [454, 161] width 722 height 189
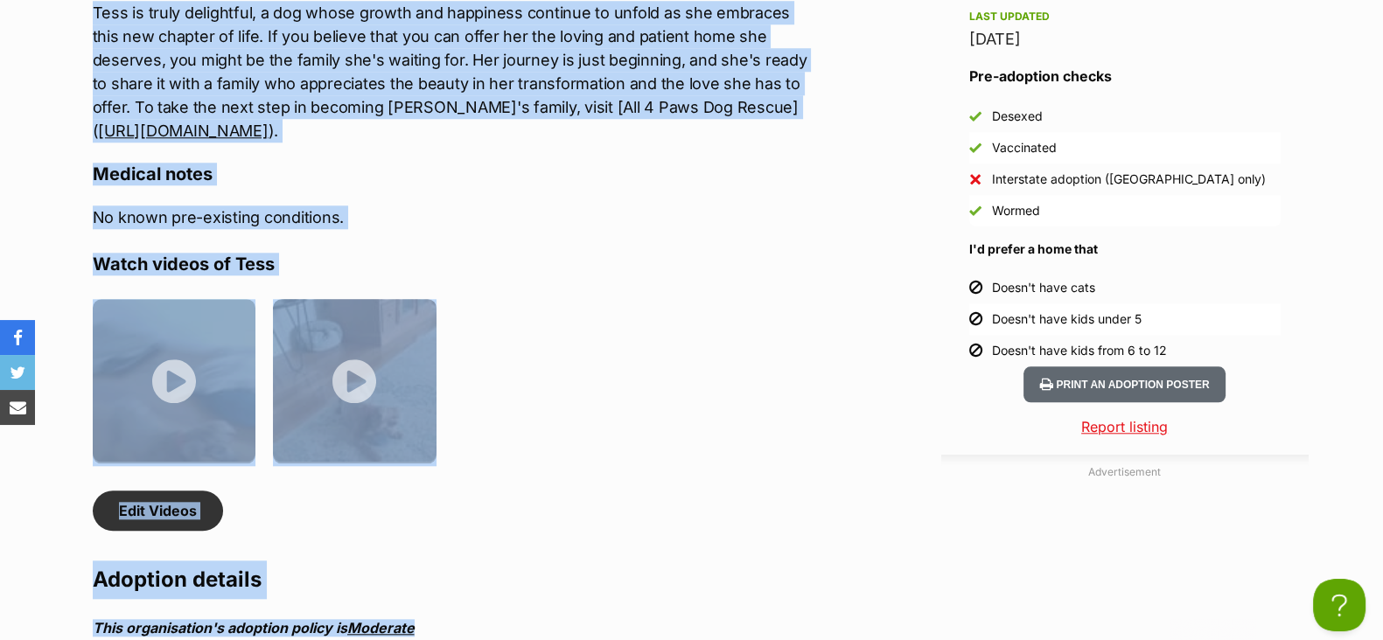
scroll to position [2142, 0]
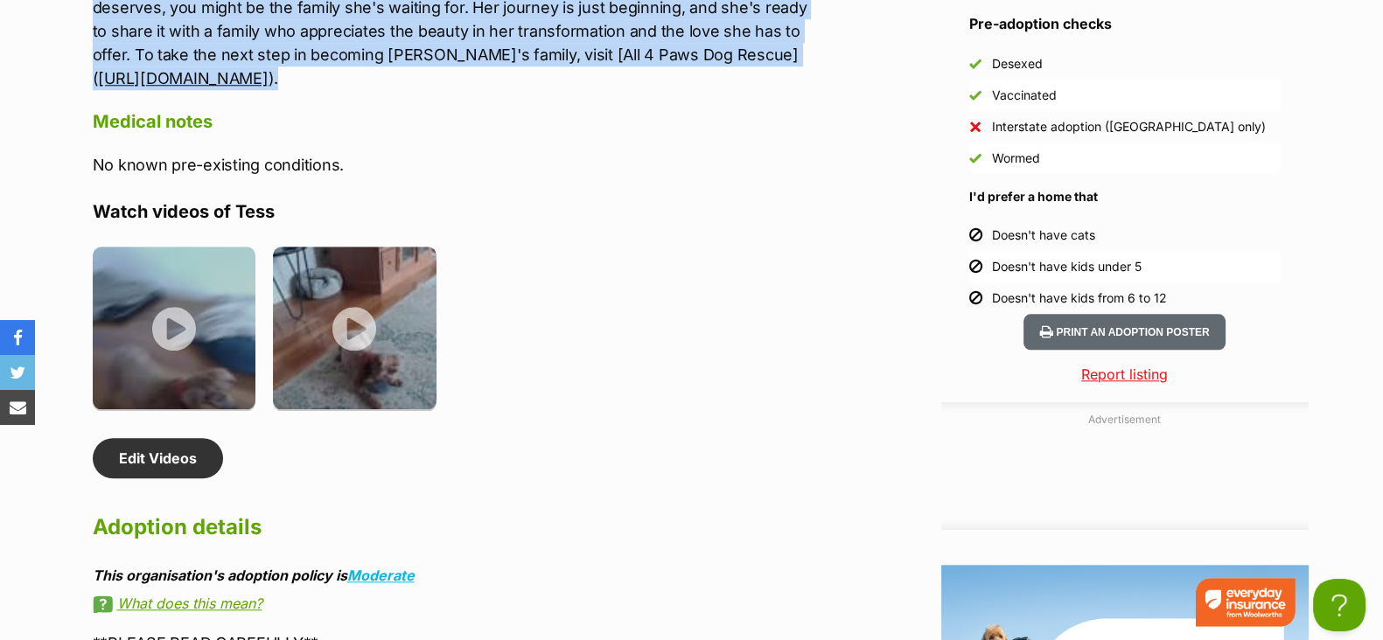
drag, startPoint x: 87, startPoint y: 78, endPoint x: 677, endPoint y: 80, distance: 589.5
click at [677, 80] on div "About [PERSON_NAME] came into [PERSON_NAME] care as a rather frightened young […" at bounding box center [445, 146] width 740 height 1486
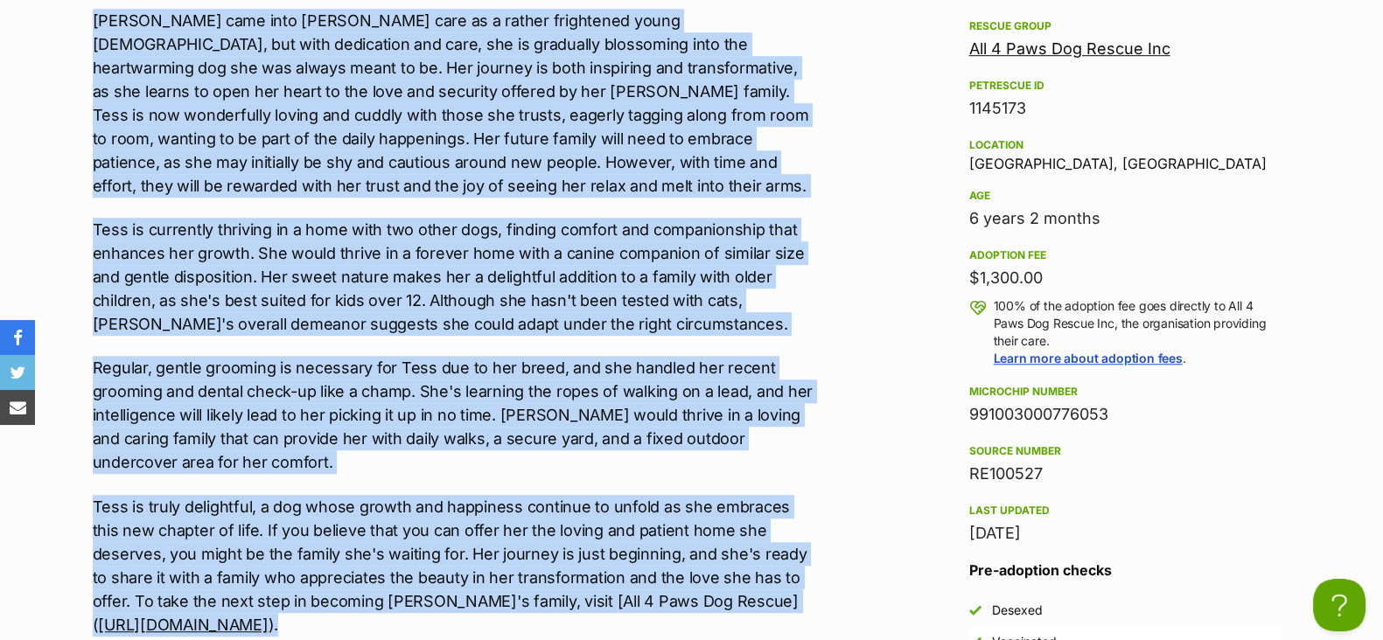
scroll to position [1705, 0]
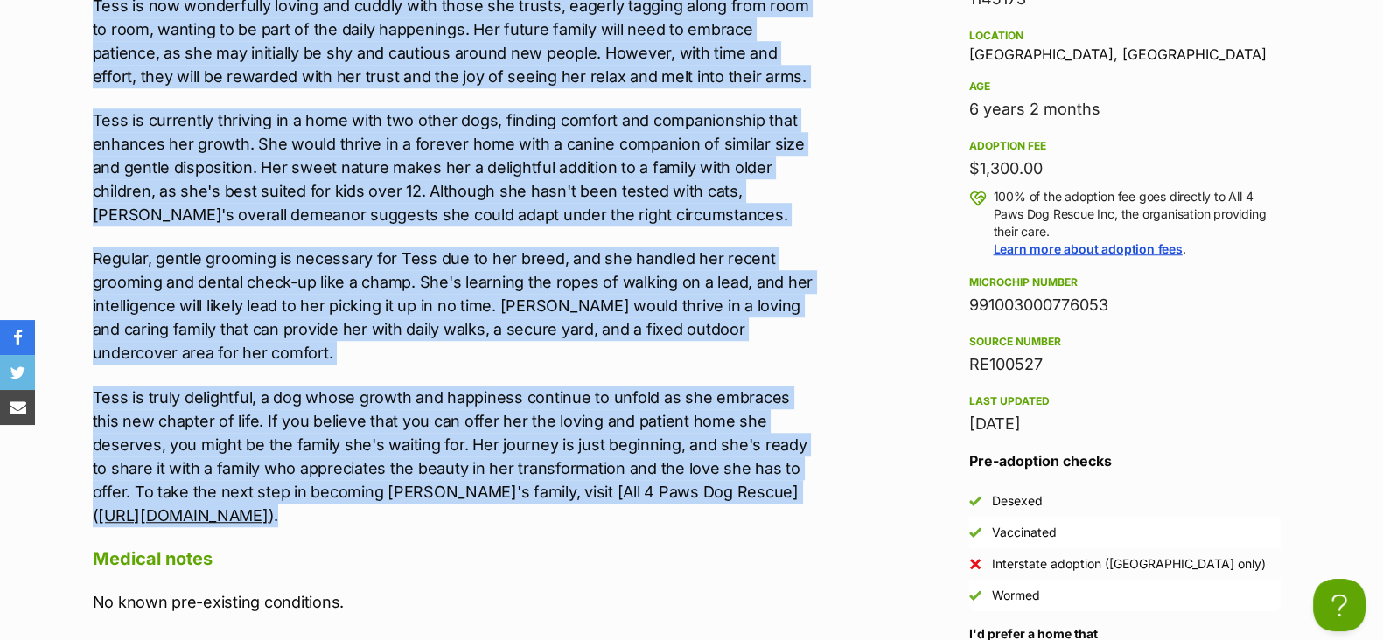
drag, startPoint x: 1135, startPoint y: 305, endPoint x: 966, endPoint y: 304, distance: 168.8
click at [966, 304] on aside "Rescue group All 4 Paws Dog Rescue Inc PetRescue ID 1145173 Location [GEOGRAPHI…" at bounding box center [1124, 328] width 367 height 845
copy div "991003000776053"
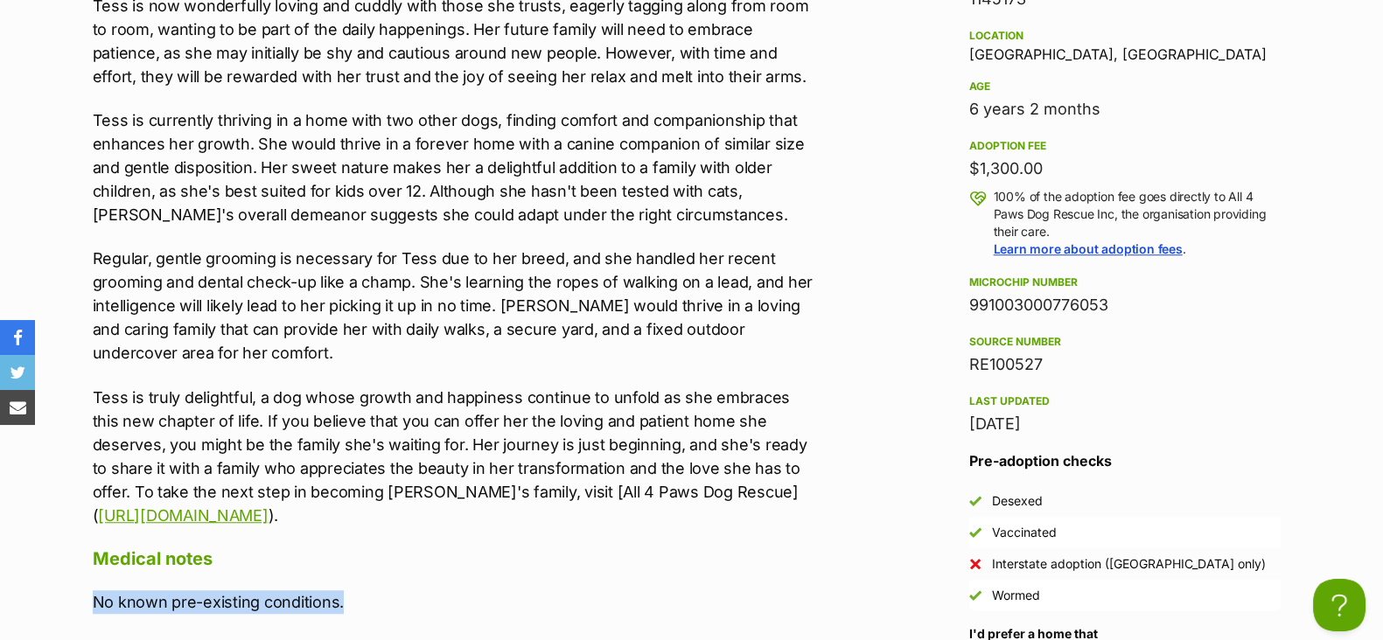
drag, startPoint x: 346, startPoint y: 602, endPoint x: 92, endPoint y: 597, distance: 254.6
click at [93, 597] on p "No known pre-existing conditions." at bounding box center [454, 602] width 722 height 24
copy p "No known pre-existing conditions."
